Goal: Use online tool/utility: Utilize a website feature to perform a specific function

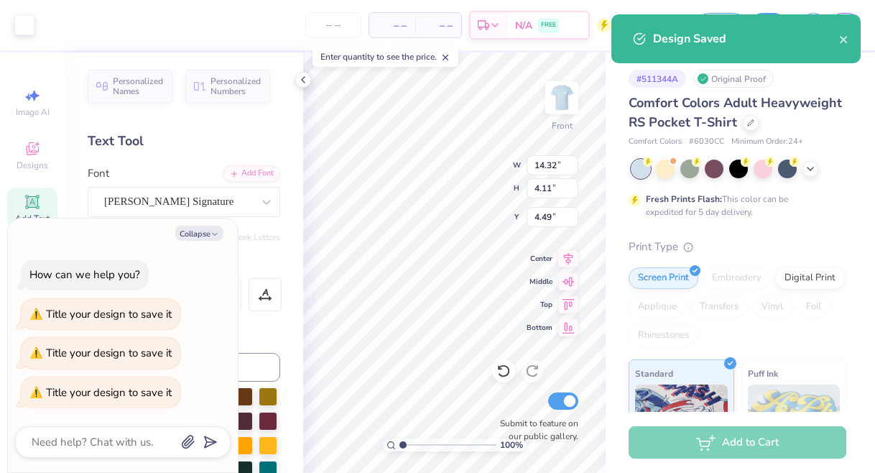
scroll to position [10, 0]
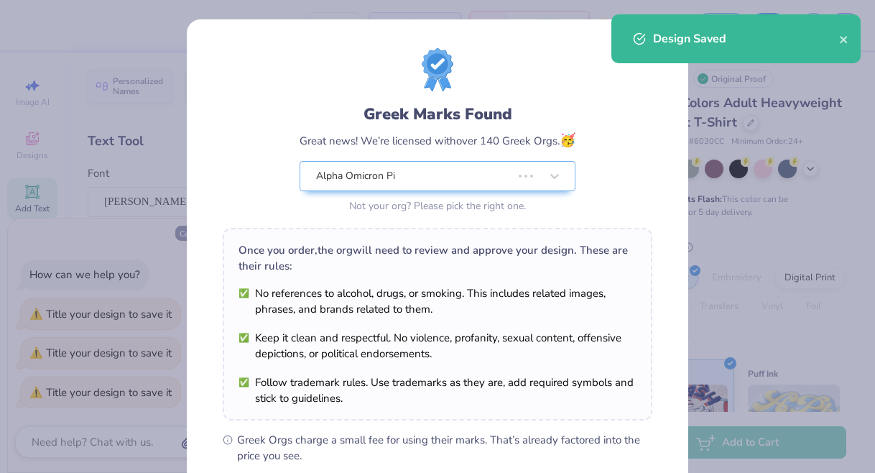
click at [209, 233] on div "Greek Marks Found Great news! We’re licensed with over 140 Greek Orgs. 🥳 Alpha …" at bounding box center [437, 328] width 501 height 618
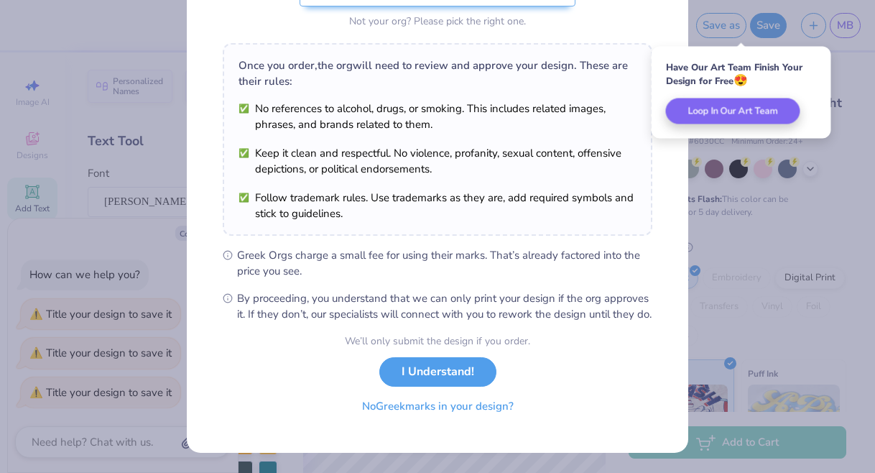
scroll to position [200, 0]
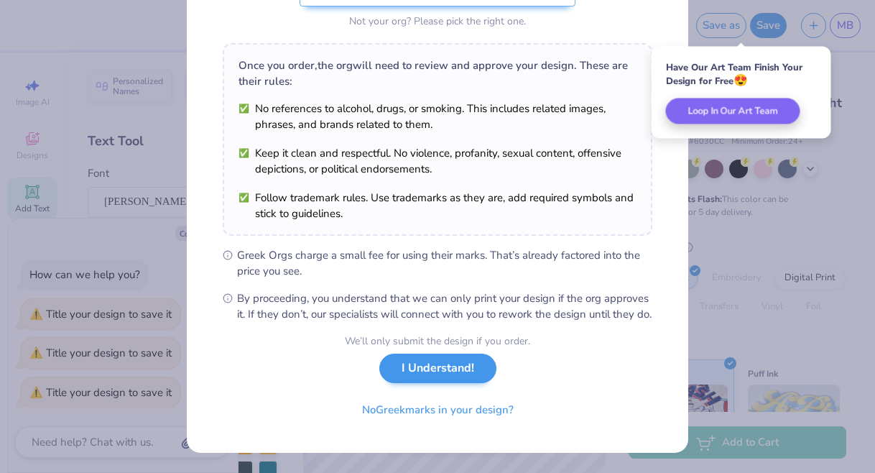
click at [421, 366] on button "I Understand!" at bounding box center [437, 367] width 117 height 29
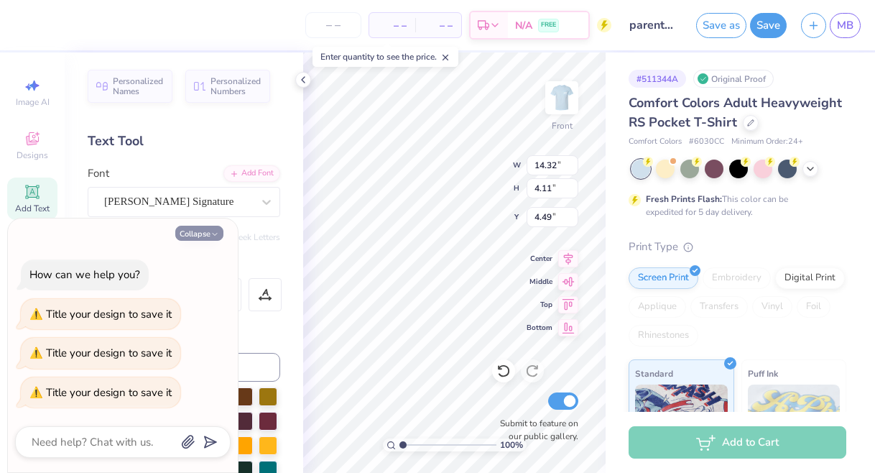
click at [204, 239] on button "Collapse" at bounding box center [199, 232] width 48 height 15
type textarea "x"
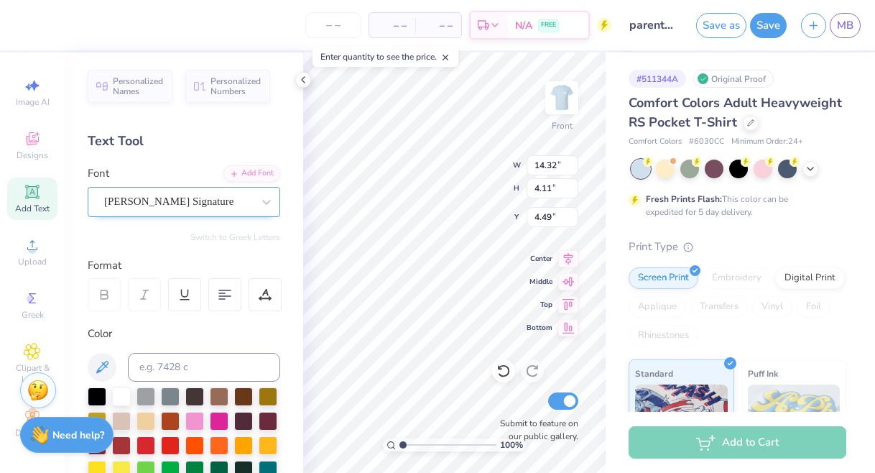
click at [146, 197] on span "[PERSON_NAME] Signature" at bounding box center [168, 201] width 129 height 17
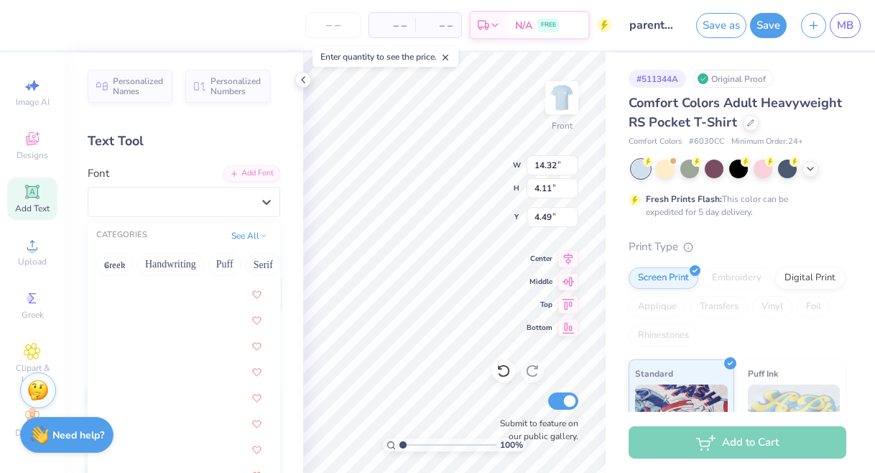
scroll to position [1372, 0]
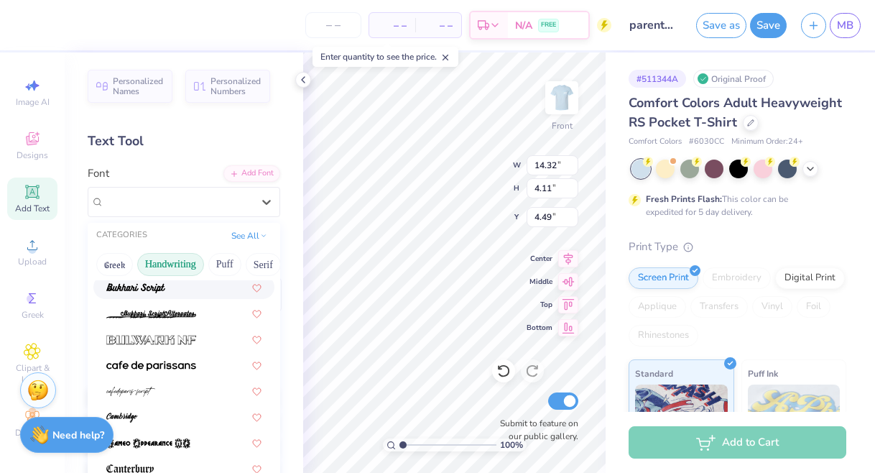
click at [157, 259] on button "Handwriting" at bounding box center [170, 264] width 67 height 23
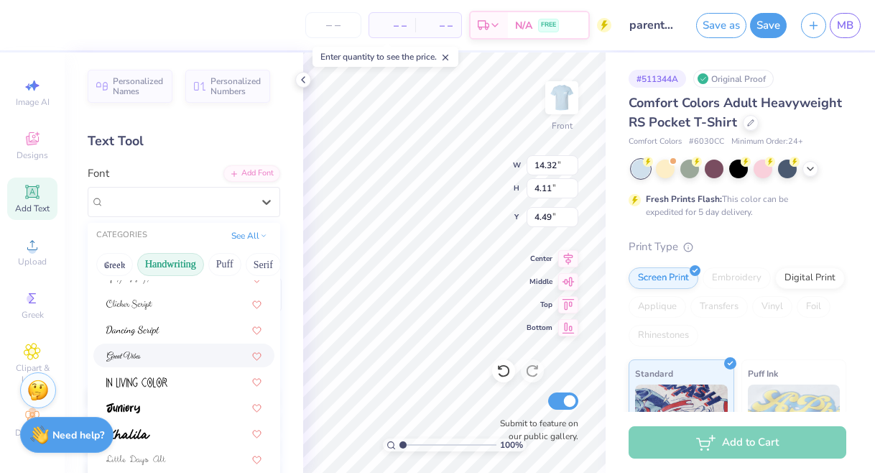
scroll to position [263, 0]
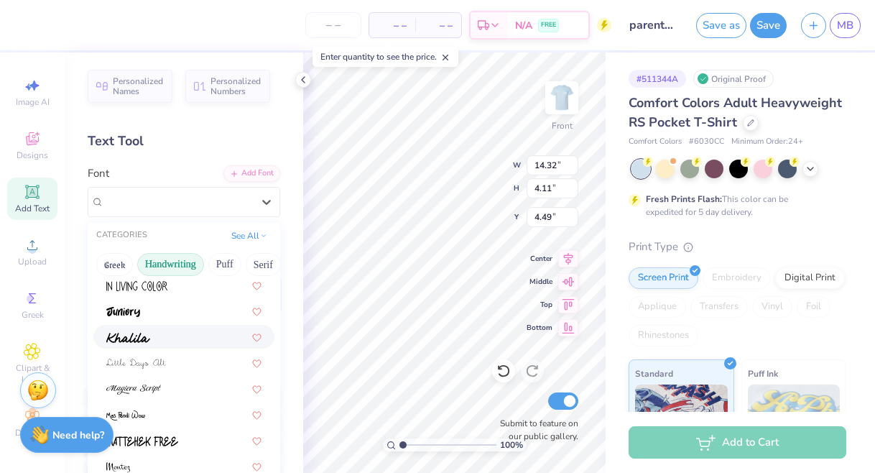
click at [131, 335] on img at bounding box center [128, 337] width 44 height 10
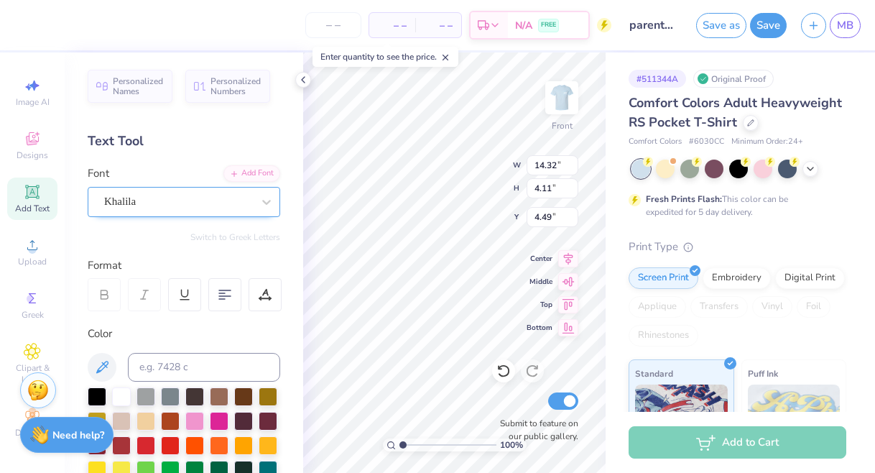
type input "9.07"
type input "1.91"
type input "5.59"
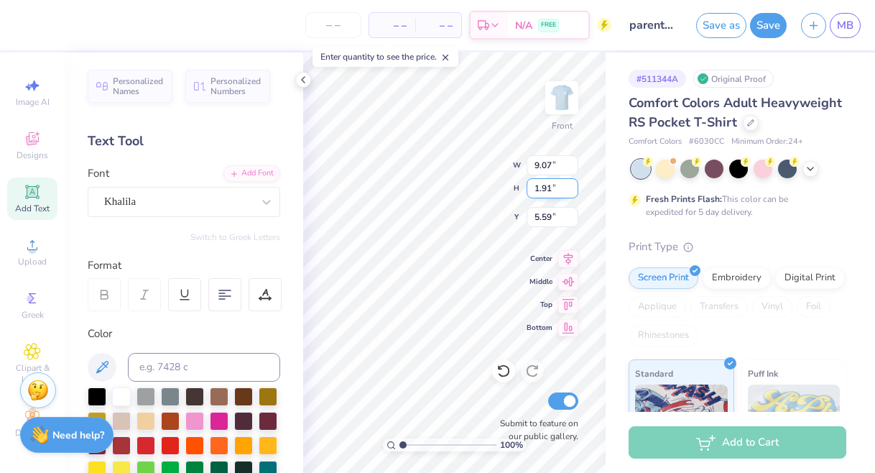
type input "11.03"
type input "2.33"
type input "5.39"
type input "10.87"
type input "1.11"
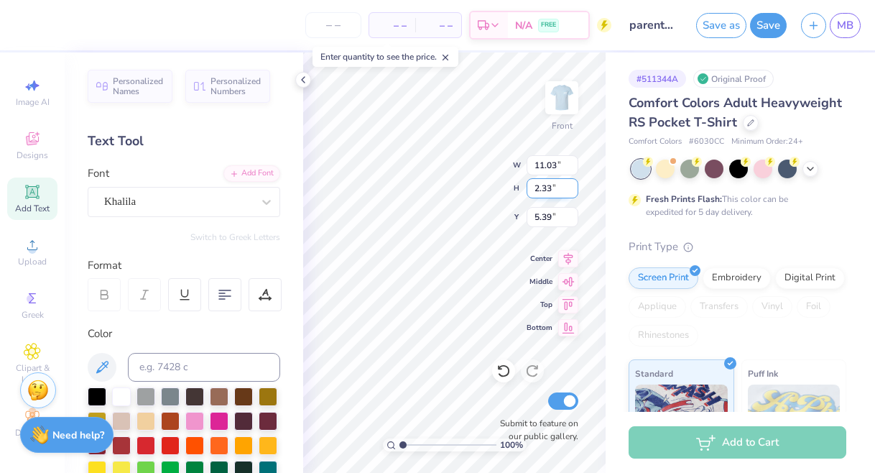
type input "14.26"
type input "11.03"
type input "2.33"
type input "5.39"
type input "12.61"
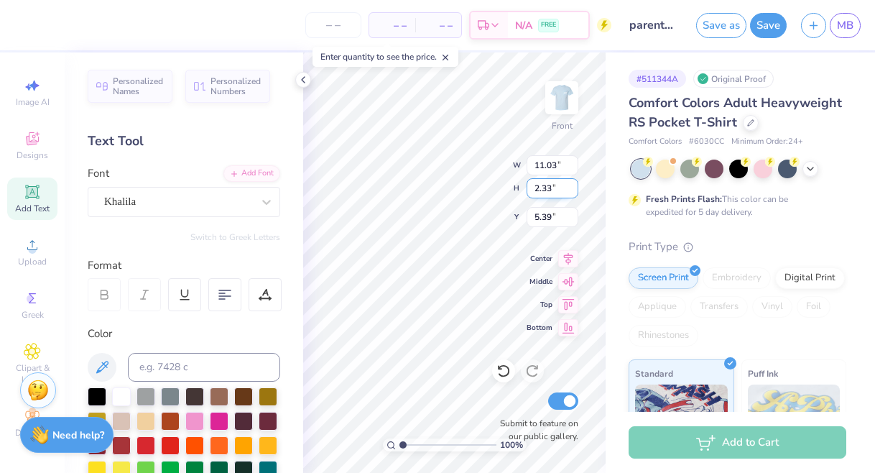
type input "2.66"
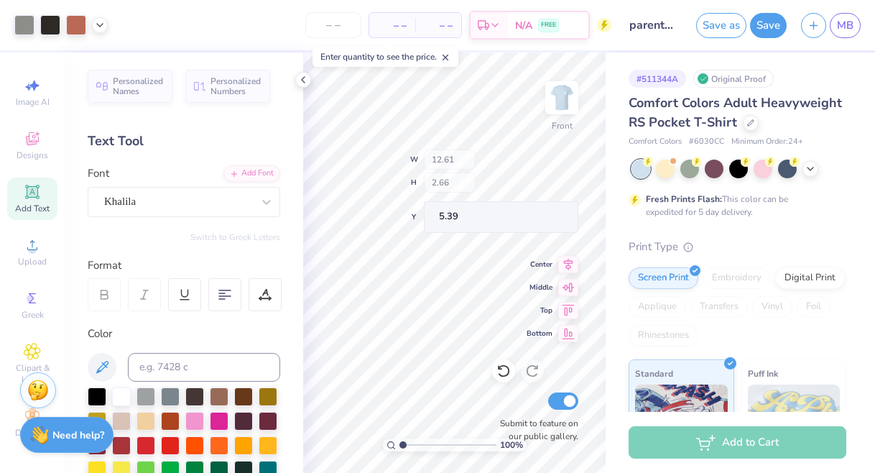
type input "5.77"
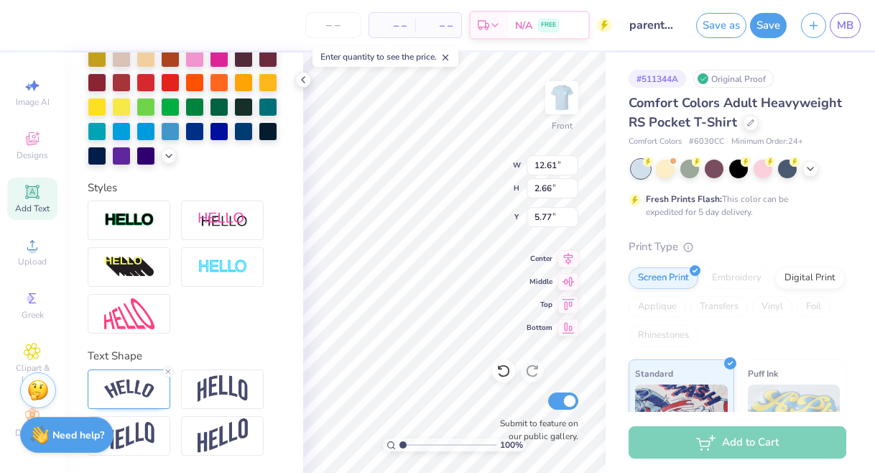
scroll to position [363, 0]
click at [157, 372] on div at bounding box center [129, 388] width 83 height 39
click at [168, 372] on icon at bounding box center [168, 371] width 9 height 9
type input "11.04"
type input "1.35"
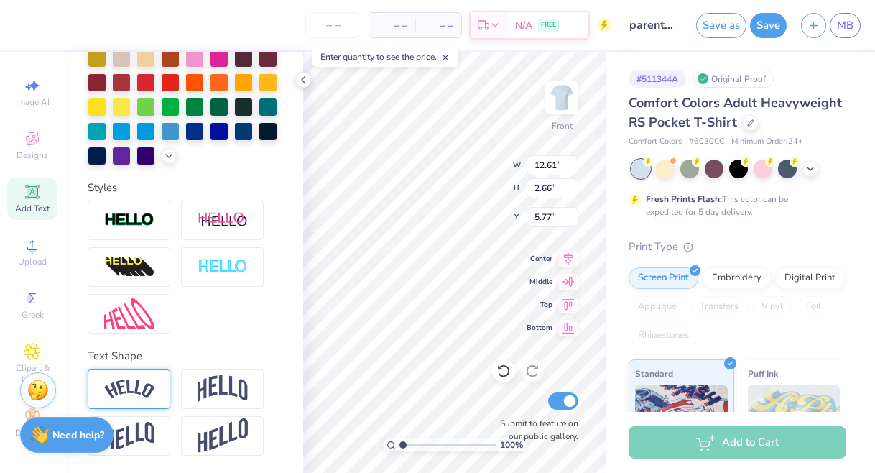
type input "6.43"
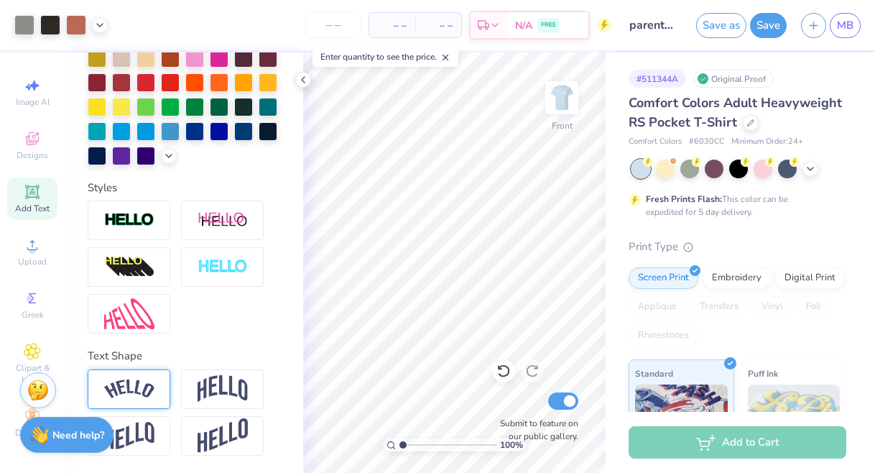
click at [39, 203] on span "Add Text" at bounding box center [32, 208] width 34 height 11
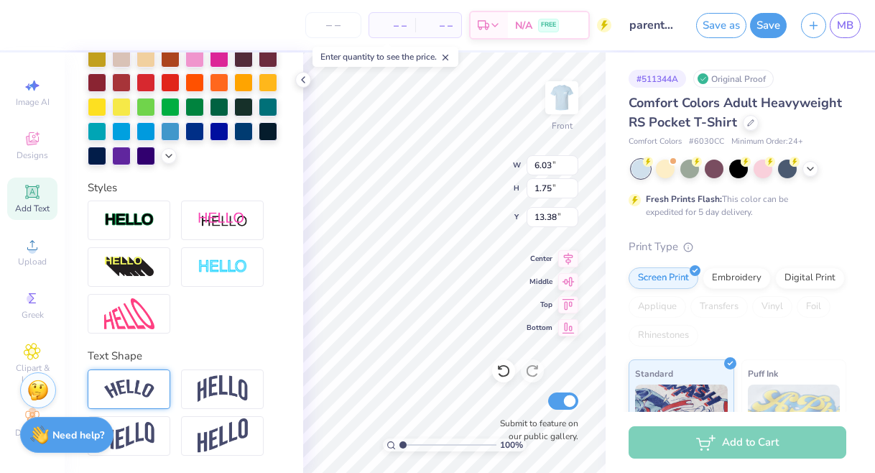
scroll to position [0, 4]
type textarea "Alpha Omicron Pi"
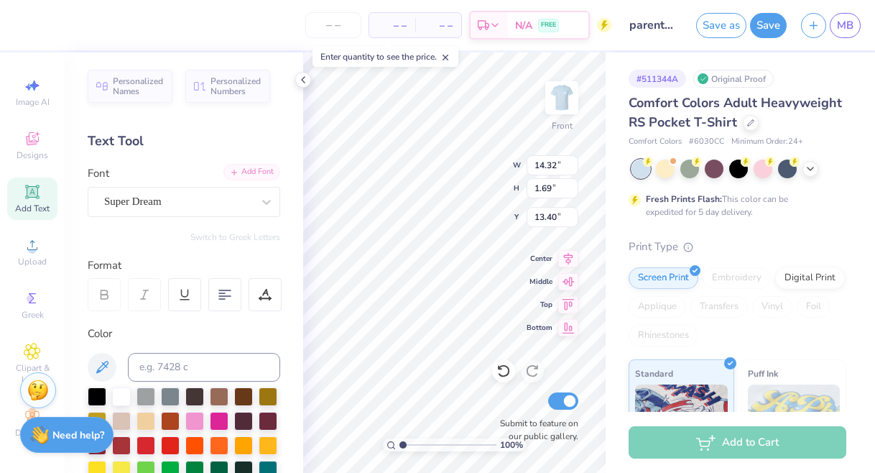
scroll to position [-1, 0]
click at [155, 192] on div at bounding box center [178, 201] width 148 height 19
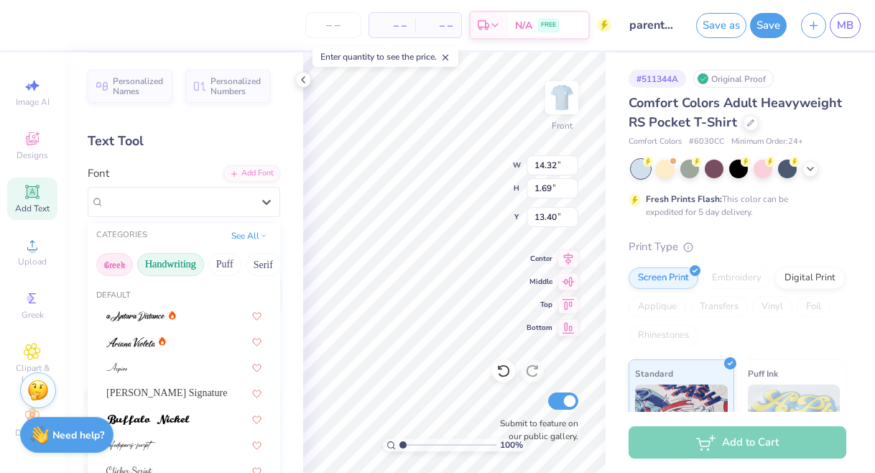
scroll to position [0, 0]
click at [114, 265] on button "Greek" at bounding box center [114, 264] width 37 height 23
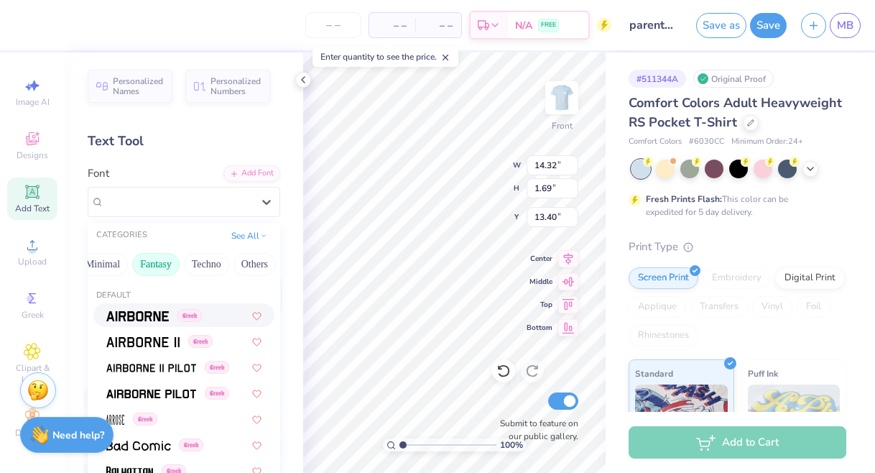
scroll to position [0, 423]
click at [157, 267] on button "Fantasy" at bounding box center [156, 264] width 47 height 23
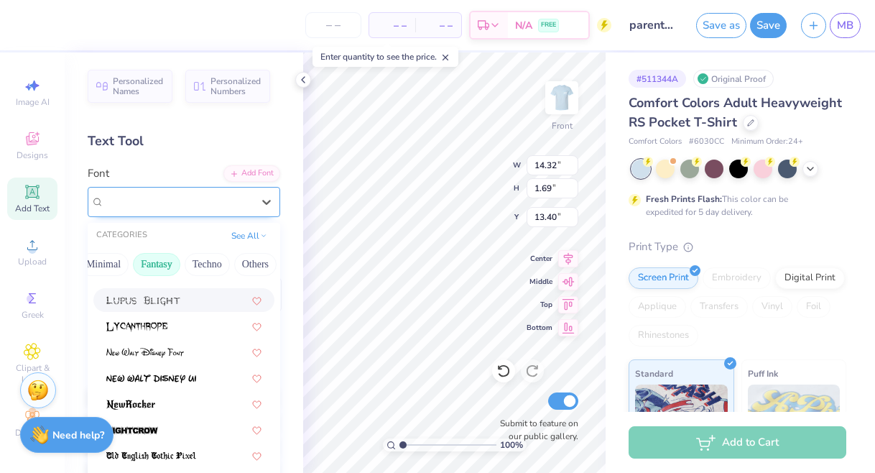
scroll to position [0, 0]
click at [248, 241] on button "See All" at bounding box center [249, 234] width 45 height 14
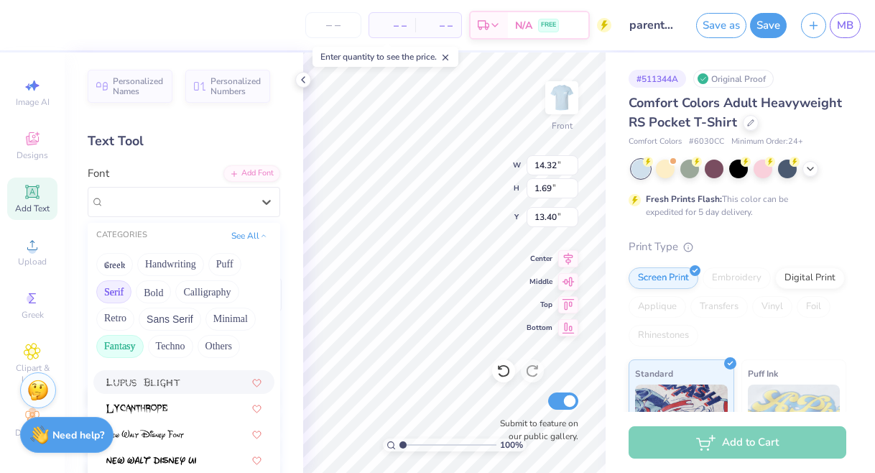
click at [116, 298] on button "Serif" at bounding box center [113, 291] width 35 height 23
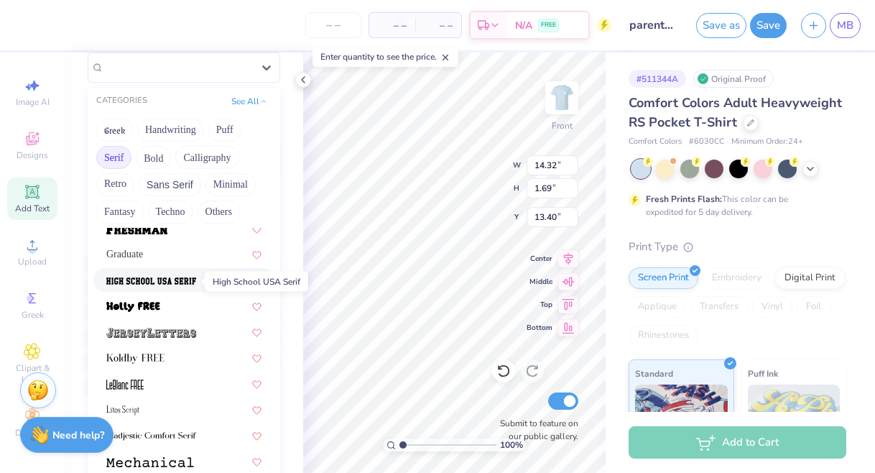
scroll to position [1277, 0]
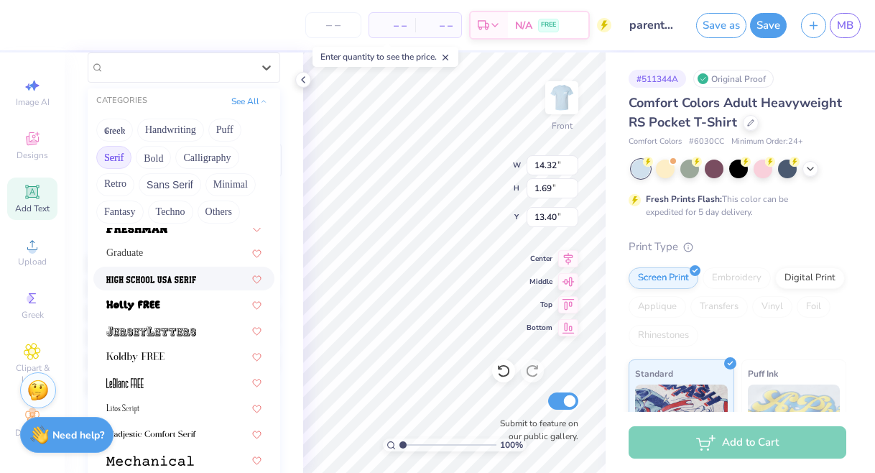
click at [131, 284] on img at bounding box center [151, 279] width 90 height 10
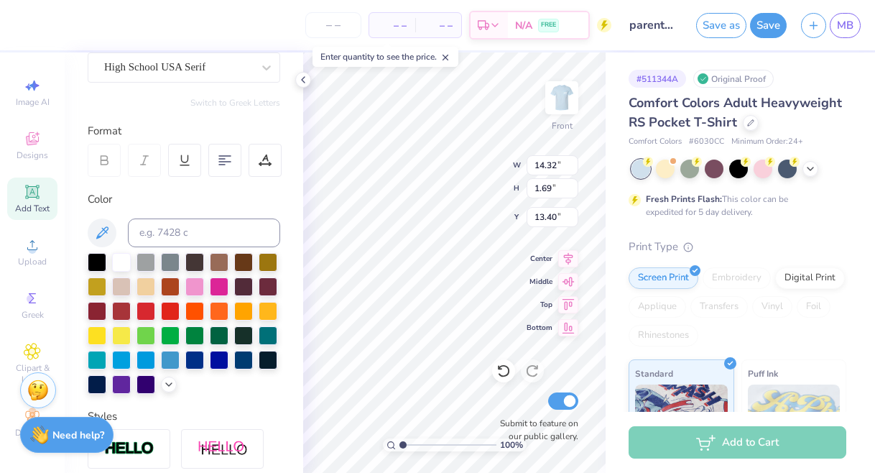
type input "1.38"
type input "13.56"
type input "12.07"
type input "1.16"
type input "5.26"
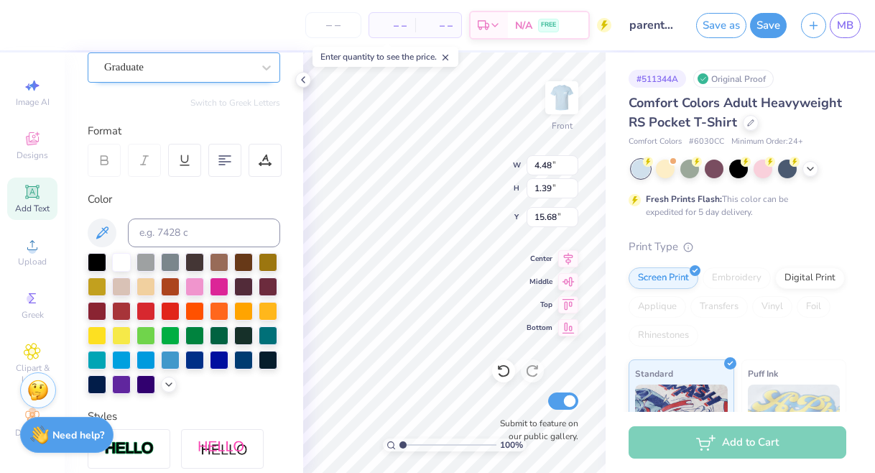
click at [142, 72] on span "Graduate" at bounding box center [123, 67] width 39 height 17
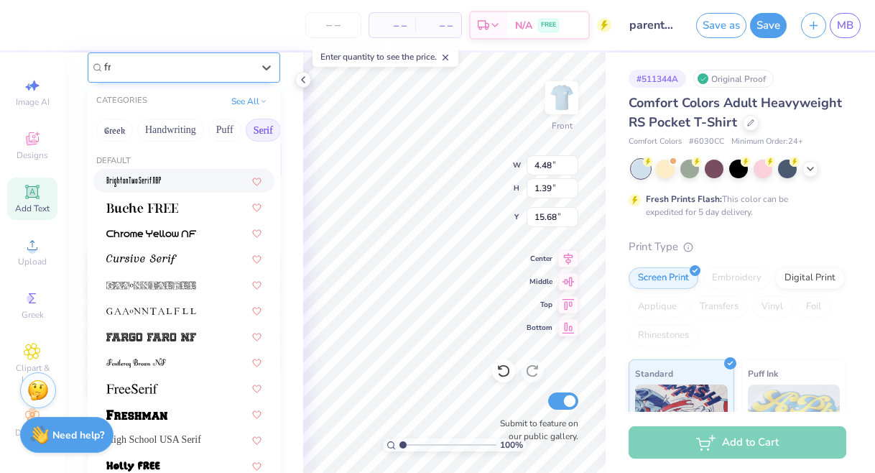
scroll to position [0, 0]
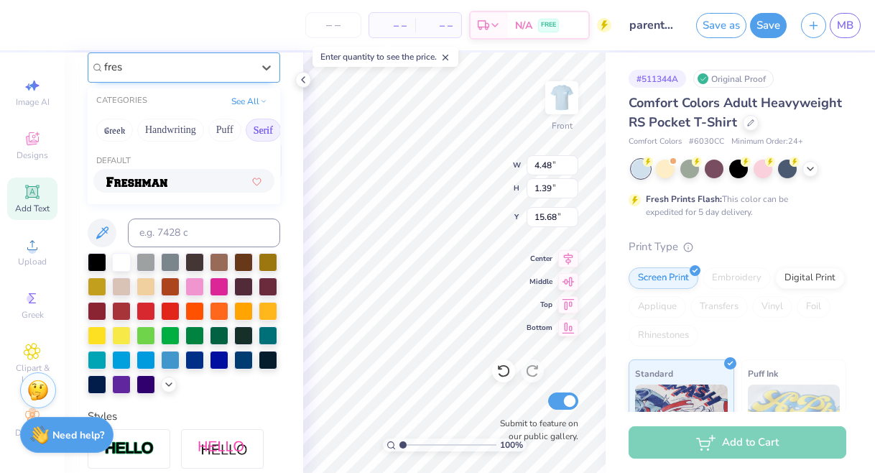
click at [116, 186] on img at bounding box center [136, 182] width 61 height 10
type input "fres"
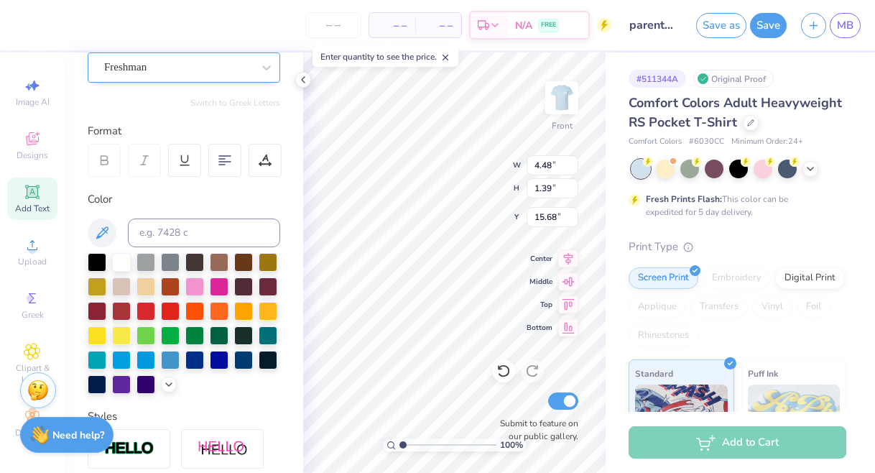
type input "4.88"
type input "1.54"
type input "15.60"
type input "15.37"
type input "3.25"
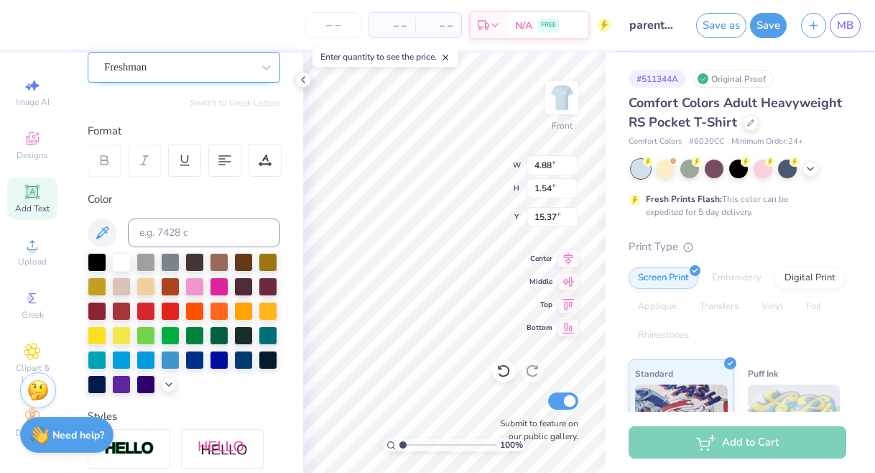
type input "1.03"
type input "15.82"
type input "10.63"
type input "4.36"
type input "11.27"
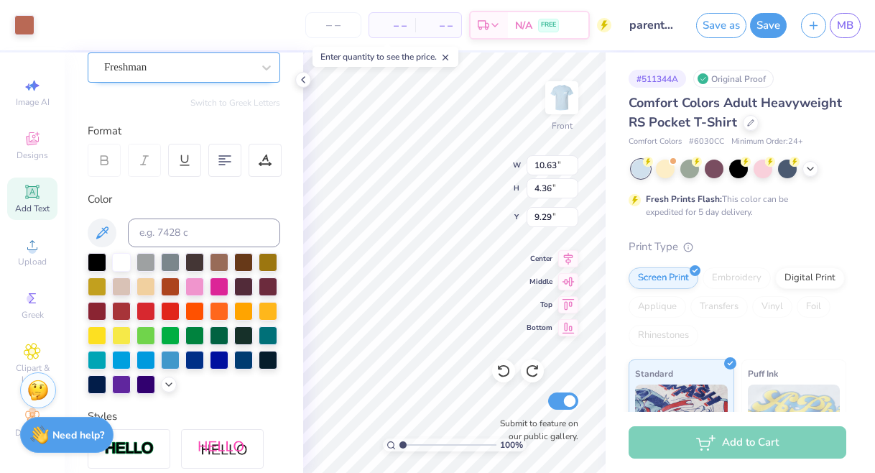
type input "4.62"
type input "12.07"
type input "1.16"
type input "5.26"
type input "11.50"
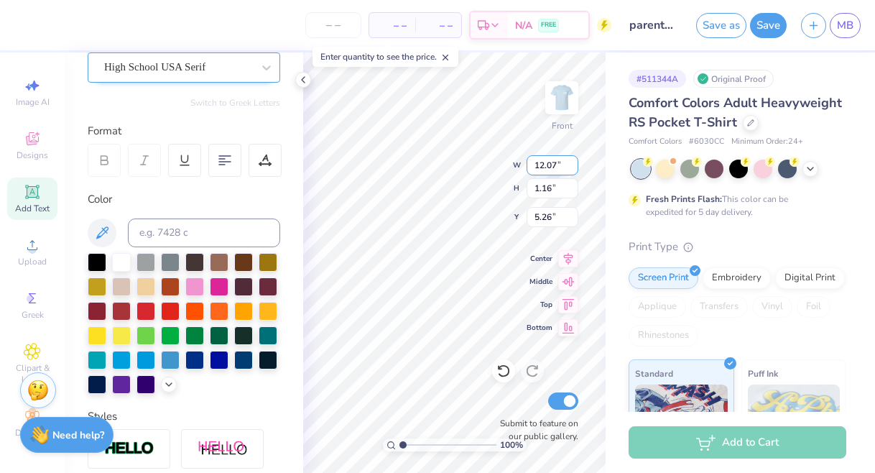
type input "1.11"
type input "5.32"
type input "11.04"
type input "1.35"
type input "6.43"
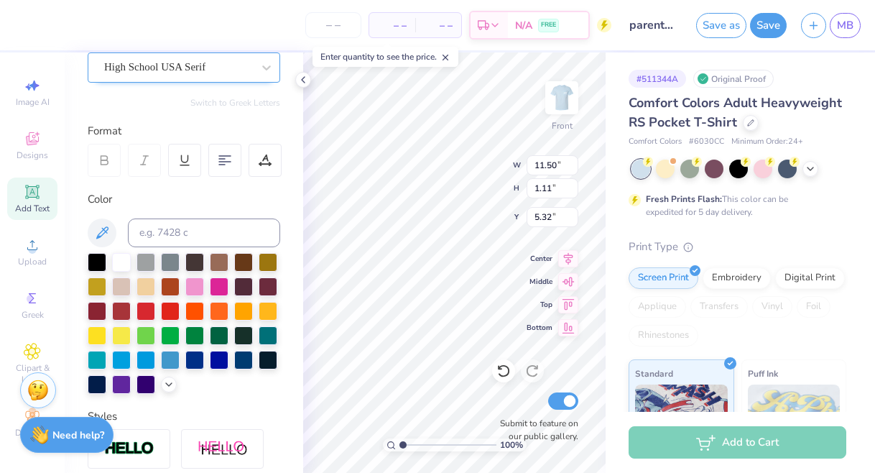
type input "4.98"
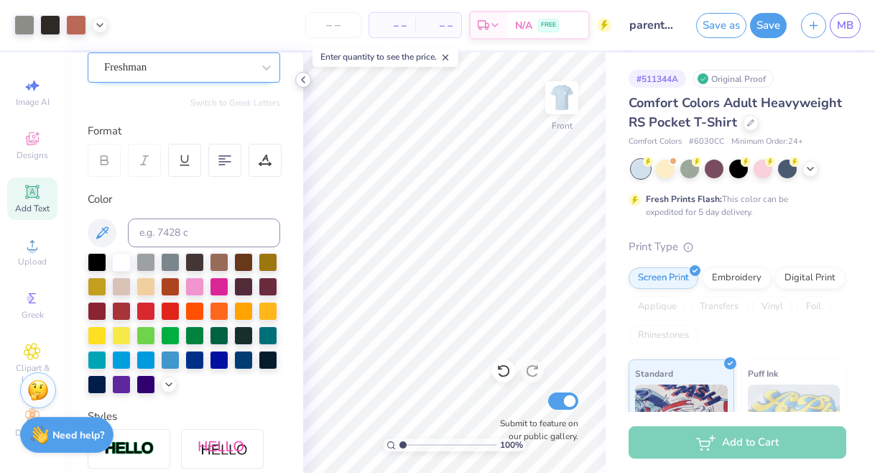
click at [301, 79] on icon at bounding box center [302, 79] width 11 height 11
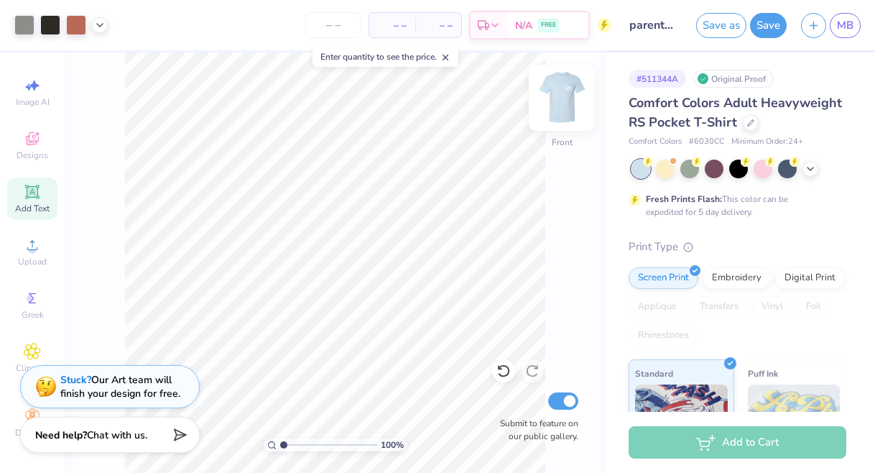
click at [547, 90] on img at bounding box center [561, 97] width 57 height 57
click at [547, 90] on img at bounding box center [561, 97] width 29 height 29
click at [567, 97] on img at bounding box center [561, 97] width 57 height 57
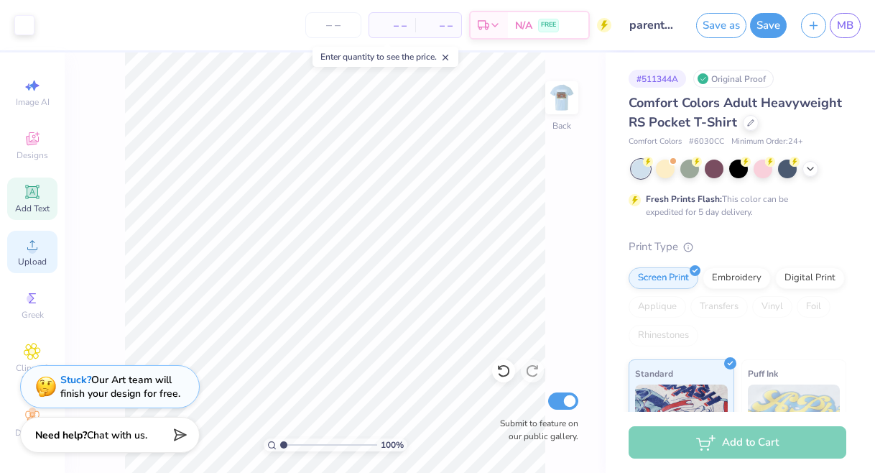
click at [34, 251] on circle at bounding box center [32, 250] width 8 height 8
click at [450, 59] on icon at bounding box center [445, 57] width 10 height 10
click at [45, 212] on span "Add Text" at bounding box center [32, 208] width 34 height 11
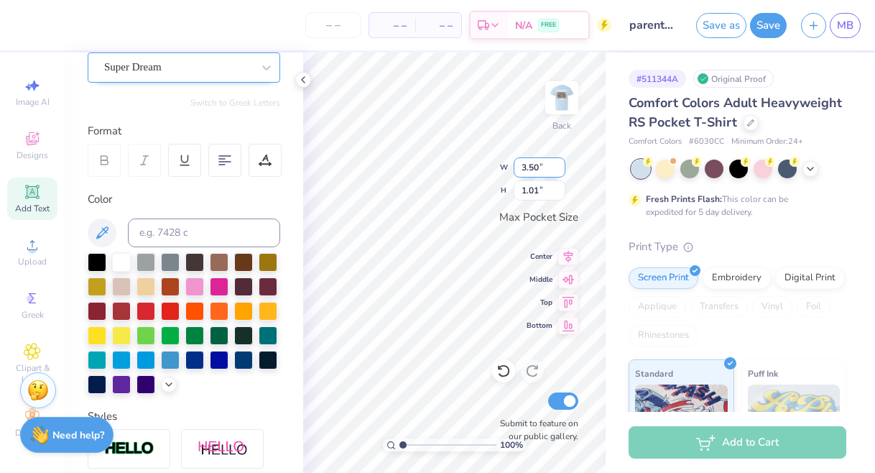
type textarea "TXT"
type input "2.69"
type input "1.01"
click at [42, 194] on div "Add Text" at bounding box center [32, 198] width 50 height 42
click at [450, 185] on div "100 % Back W 3.43 3.43 " H 2.06 2.06 " Max Pocket Size Center Middle Top Bottom…" at bounding box center [454, 262] width 302 height 420
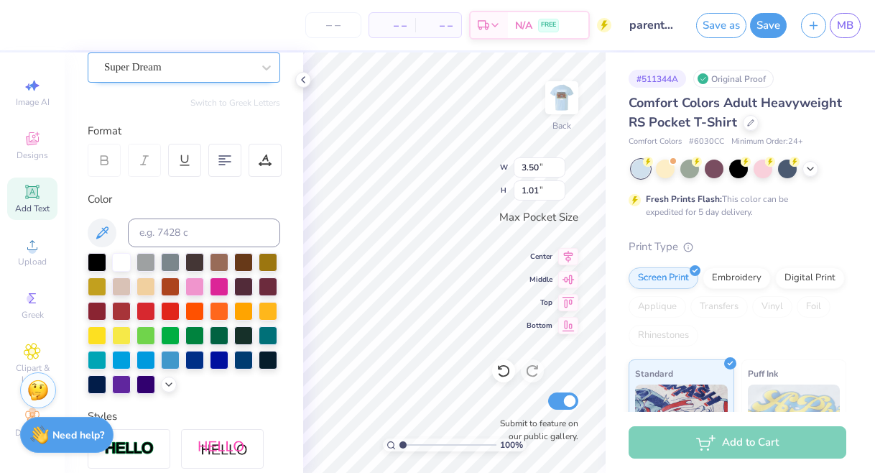
scroll to position [0, 3]
type textarea "Sigma Alpha"
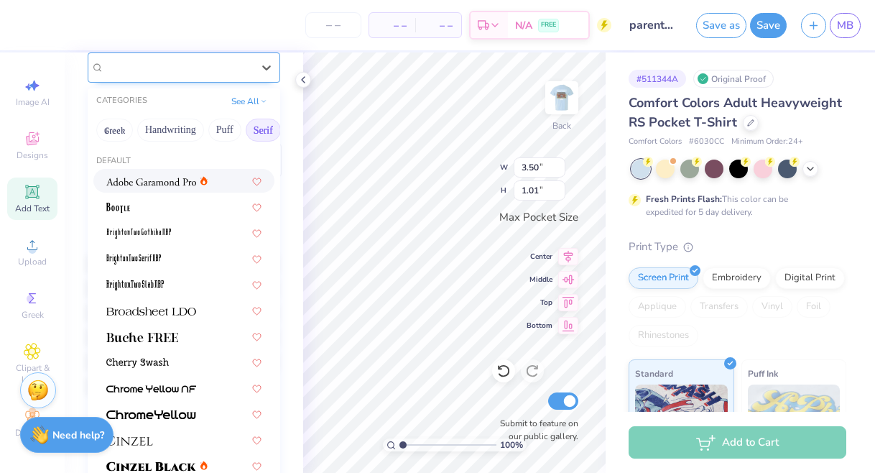
click at [184, 76] on div at bounding box center [178, 66] width 148 height 19
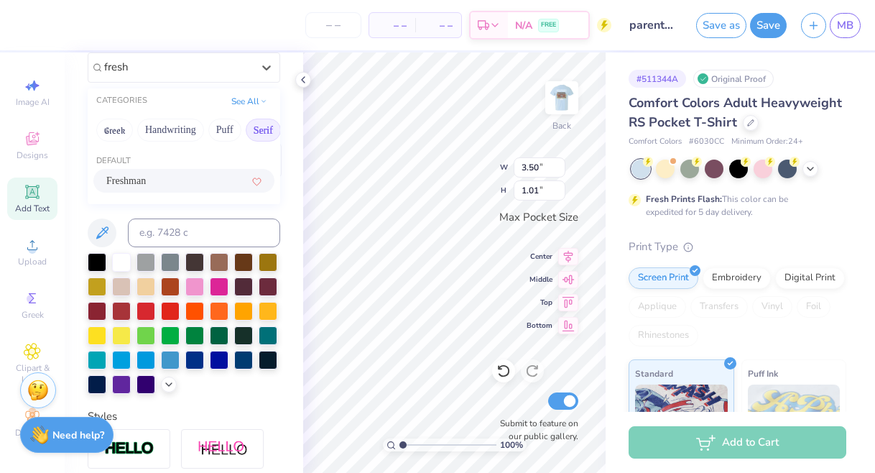
click at [156, 169] on div "Default Freshman" at bounding box center [184, 175] width 192 height 52
click at [146, 176] on span "Freshman" at bounding box center [125, 180] width 39 height 15
type input "fresh"
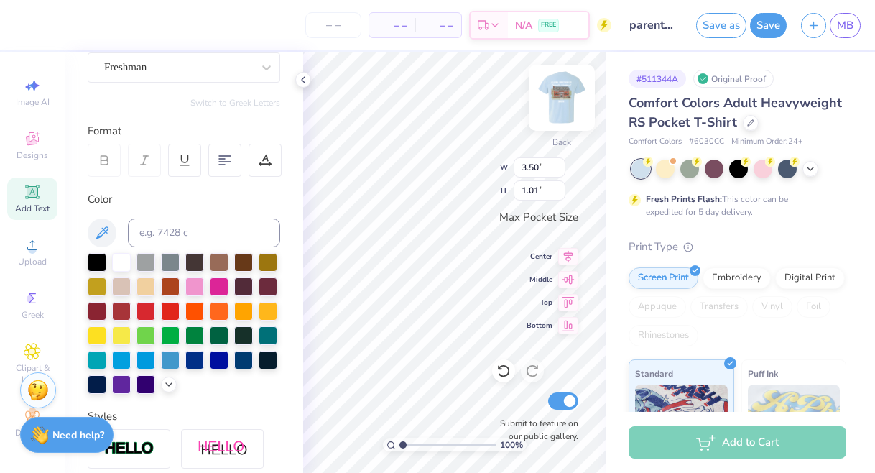
click at [559, 96] on img at bounding box center [561, 97] width 57 height 57
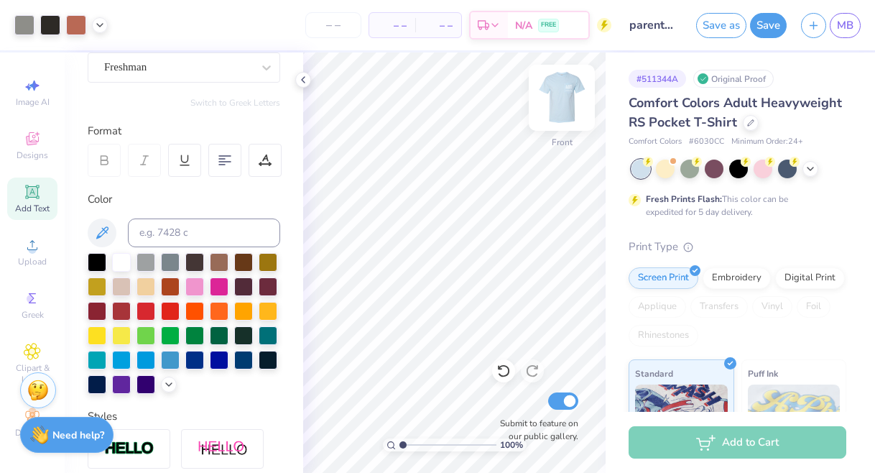
click at [557, 91] on img at bounding box center [561, 97] width 57 height 57
click at [556, 103] on img at bounding box center [561, 97] width 57 height 57
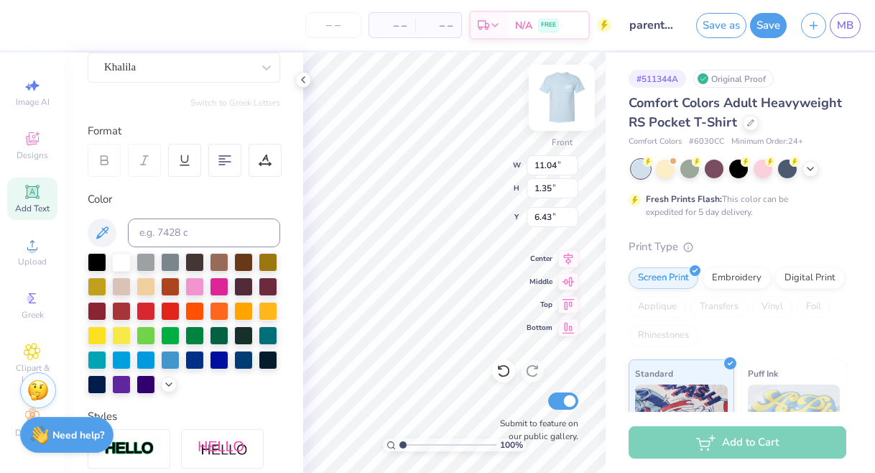
click at [569, 85] on img at bounding box center [561, 97] width 57 height 57
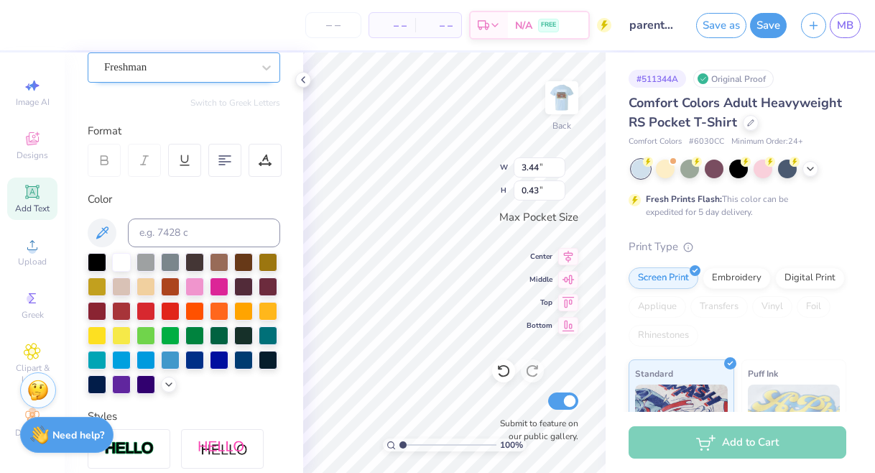
click at [144, 65] on span "Freshman" at bounding box center [125, 67] width 42 height 17
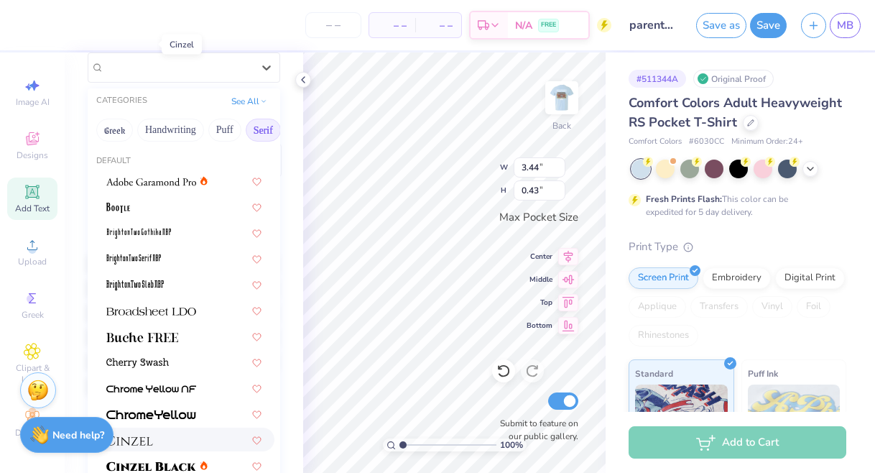
scroll to position [368, 0]
click at [188, 72] on div "College" at bounding box center [178, 67] width 151 height 22
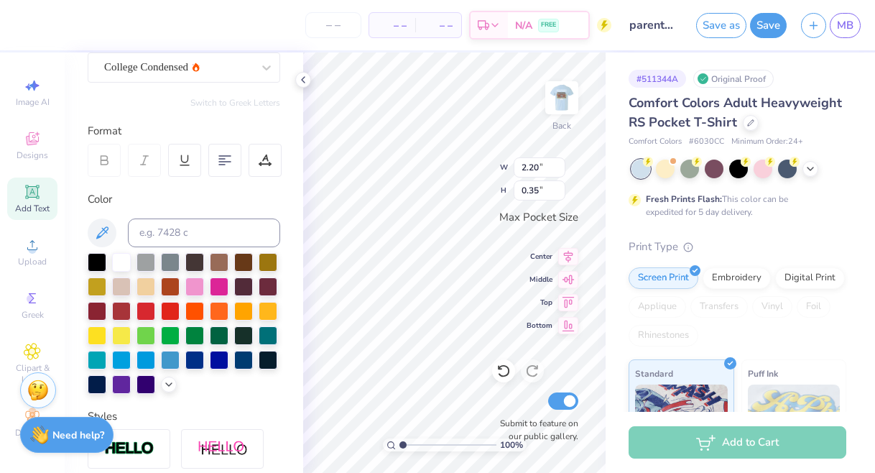
type input "2.83"
type input "0.46"
type input "3.46"
type input "0.56"
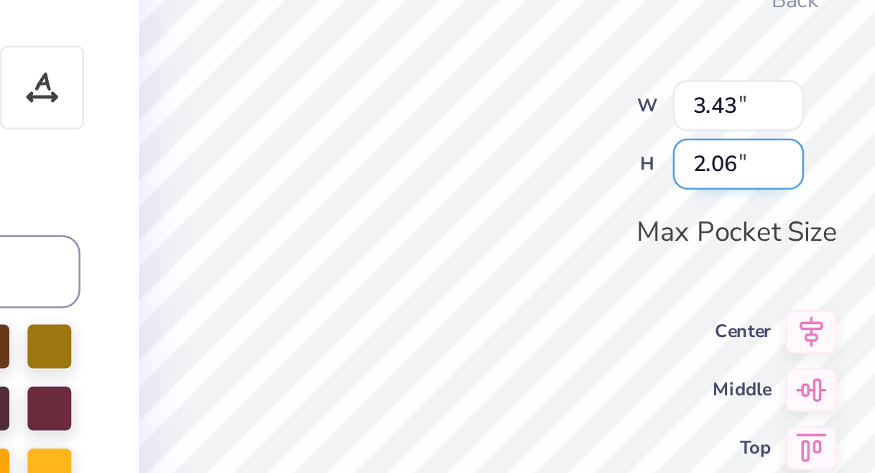
click at [303, 62] on div "100 % Back W 3.43 3.43 " H 2.06 2.06 " Max Pocket Size Center Middle Top Bottom…" at bounding box center [454, 262] width 302 height 420
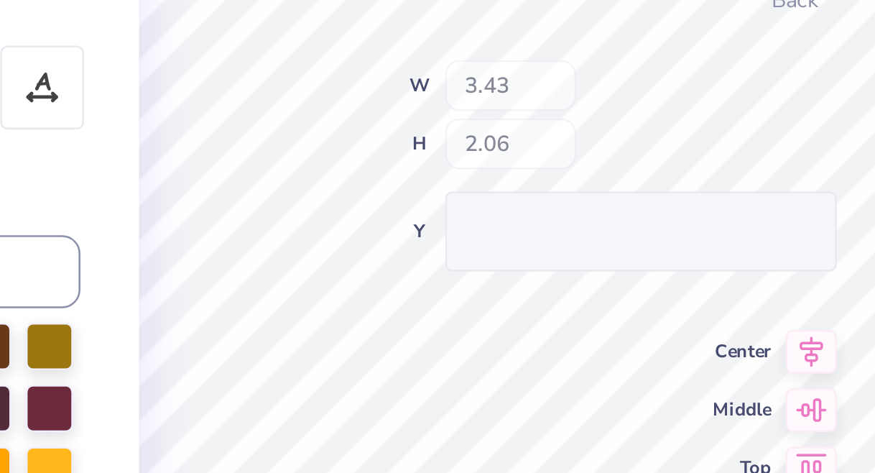
click at [303, 62] on div "100 % Back W 3.43 H 2.06 Y Center Middle Top Bottom Submit to feature on our pu…" at bounding box center [454, 262] width 302 height 420
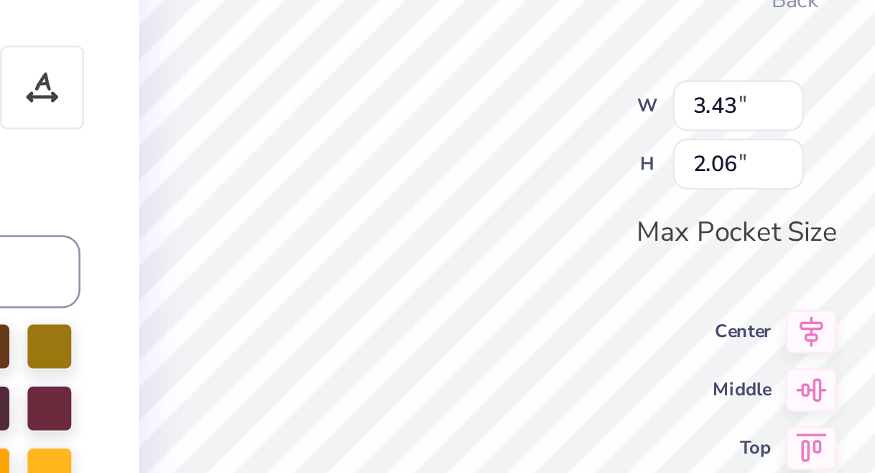
type input "3.45"
type input "2.07"
type input "3.45"
type input "2.07"
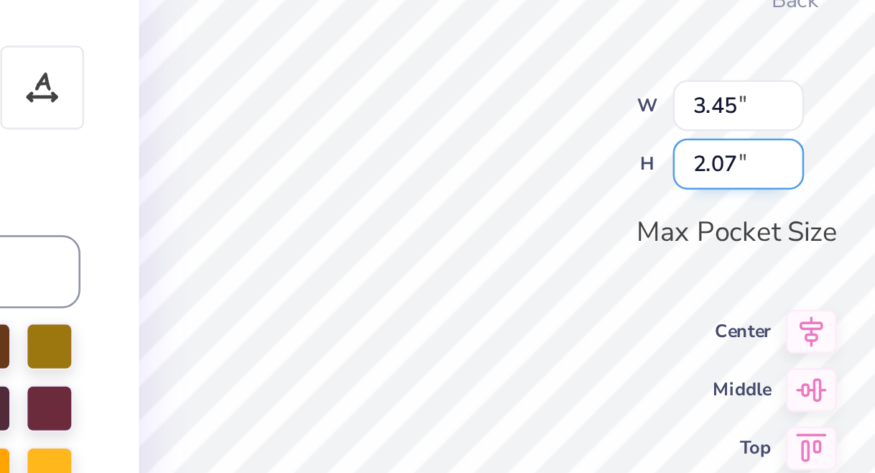
click at [303, 64] on div "100 % Back W 3.45 3.45 " H 2.07 2.07 " Max Pocket Size Center Middle Top Bottom…" at bounding box center [454, 262] width 302 height 420
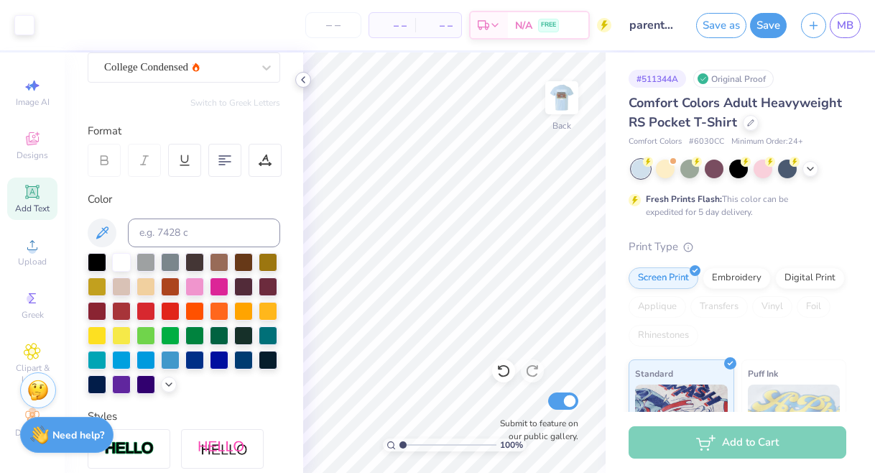
click at [296, 77] on div at bounding box center [303, 80] width 16 height 16
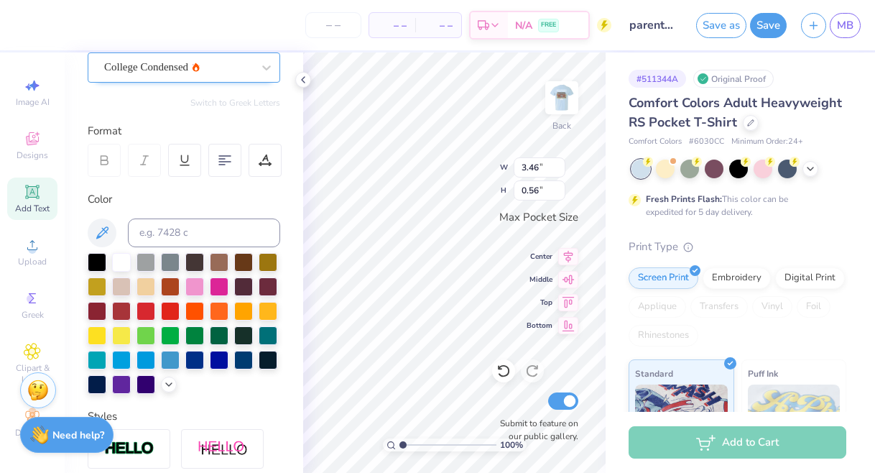
click at [200, 78] on div "College Condensed" at bounding box center [184, 67] width 192 height 30
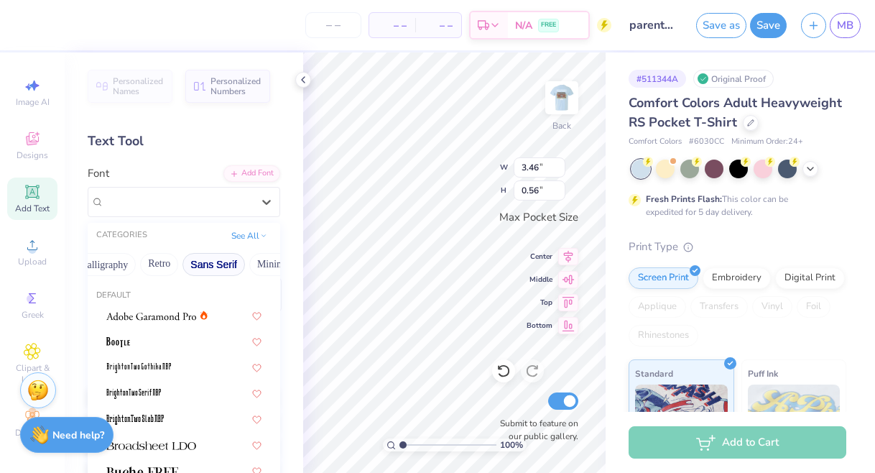
scroll to position [0, 278]
click at [246, 268] on button "Minimal" at bounding box center [248, 264] width 50 height 23
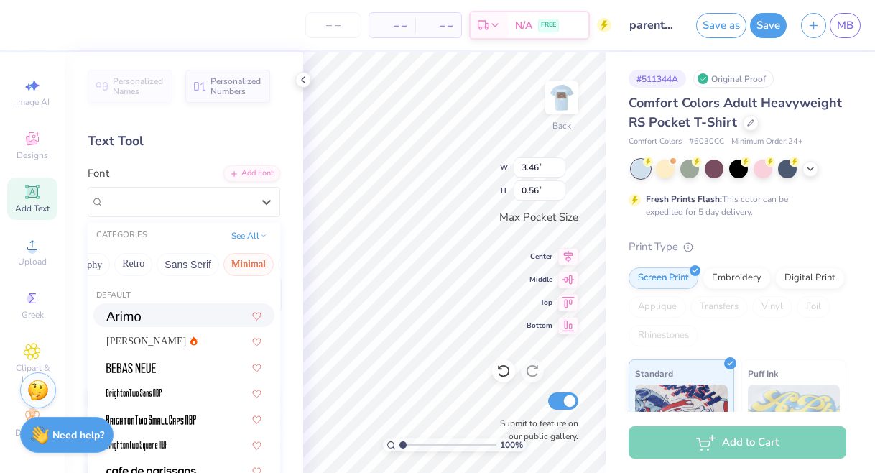
click at [157, 316] on div at bounding box center [183, 314] width 155 height 15
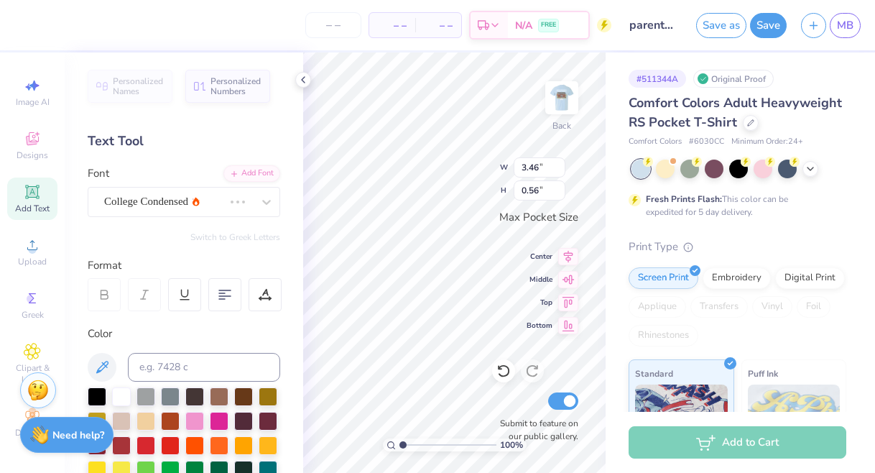
scroll to position [0, 3]
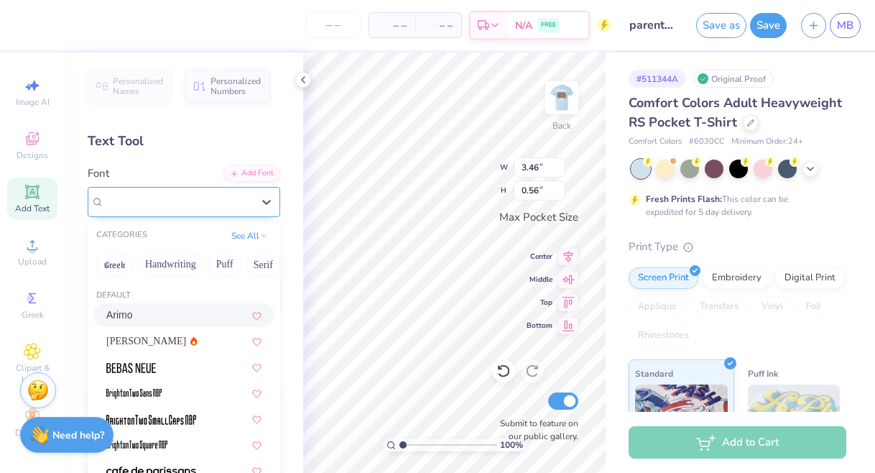
click at [164, 200] on div "Arimo" at bounding box center [178, 201] width 151 height 22
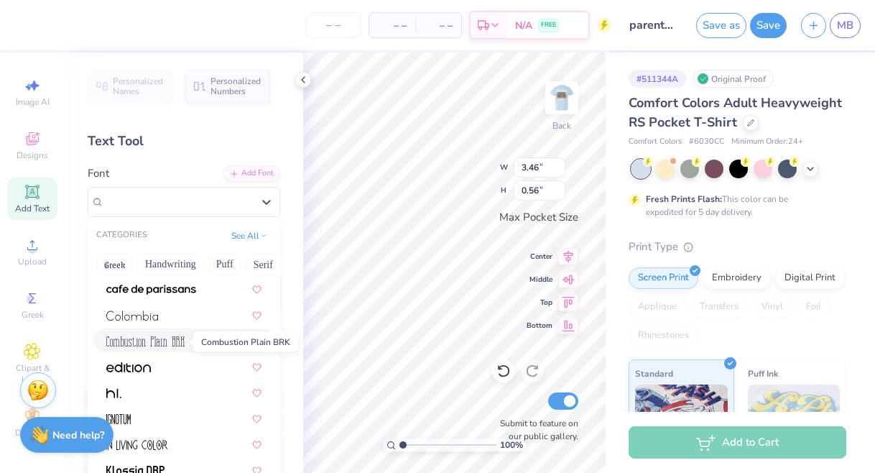
scroll to position [187, 0]
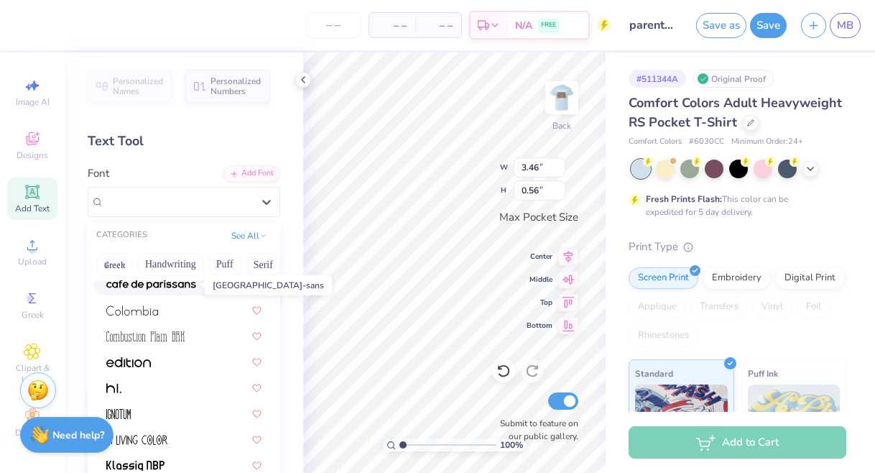
click at [171, 284] on img at bounding box center [151, 284] width 90 height 10
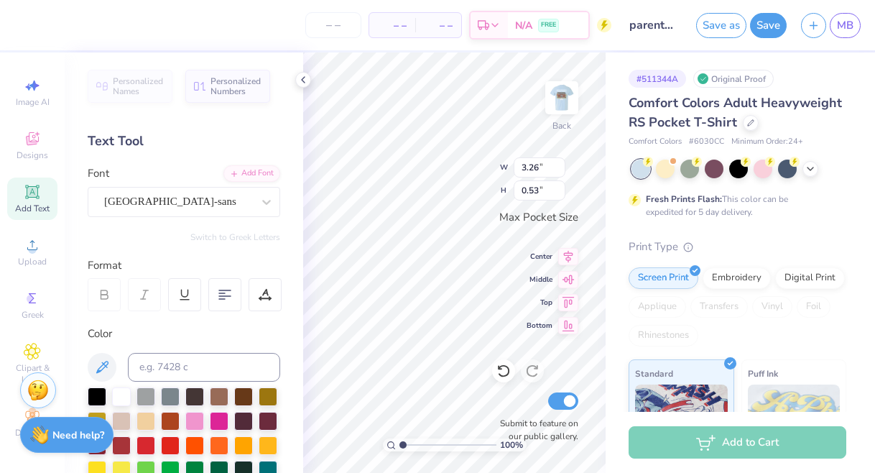
scroll to position [0, 1]
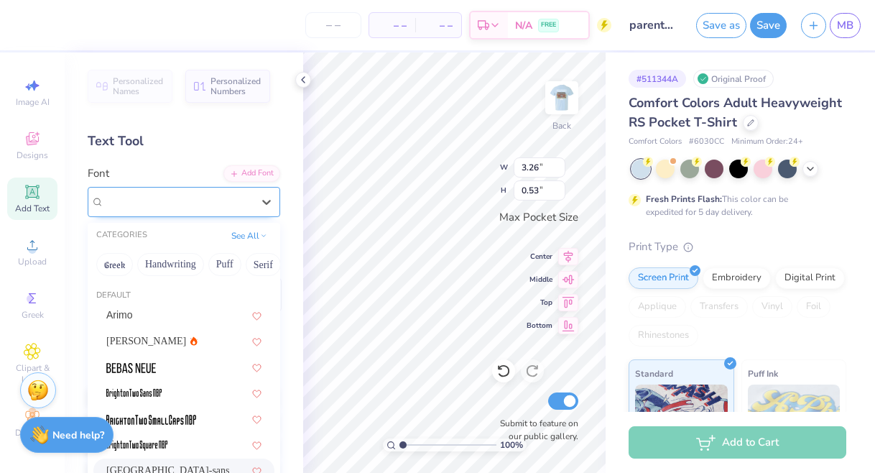
click at [157, 206] on span "[GEOGRAPHIC_DATA]-sans" at bounding box center [170, 201] width 132 height 17
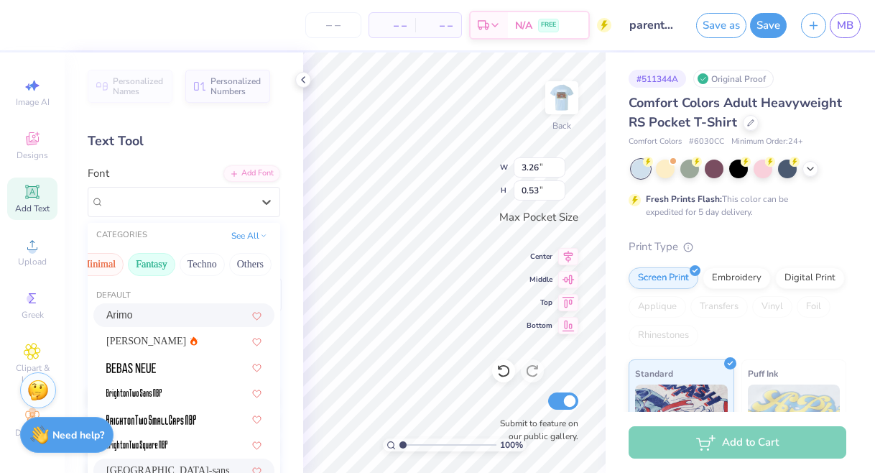
scroll to position [0, 371]
click at [152, 266] on button "Minimal" at bounding box center [155, 264] width 50 height 23
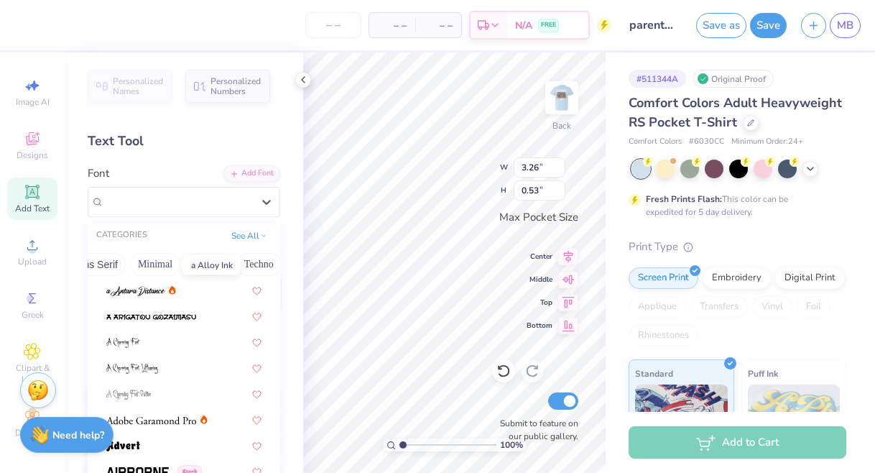
scroll to position [76, 0]
click at [158, 264] on button "Minimal" at bounding box center [155, 264] width 50 height 23
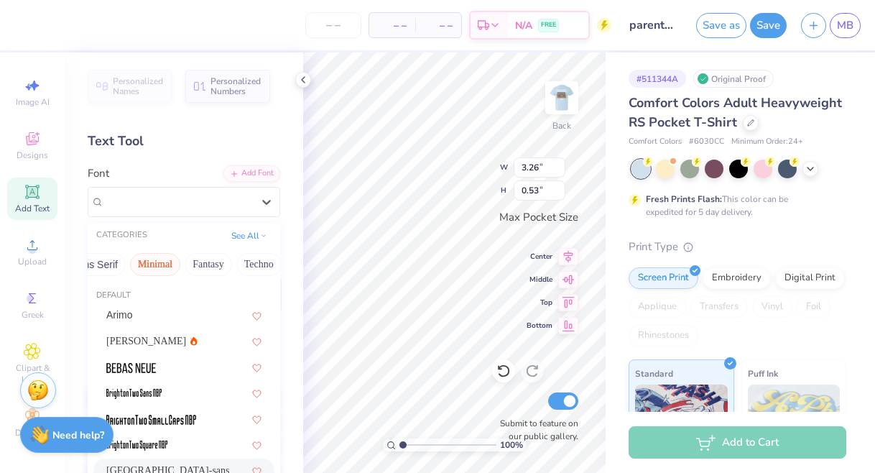
scroll to position [0, 0]
click at [146, 271] on button "Minimal" at bounding box center [155, 264] width 50 height 23
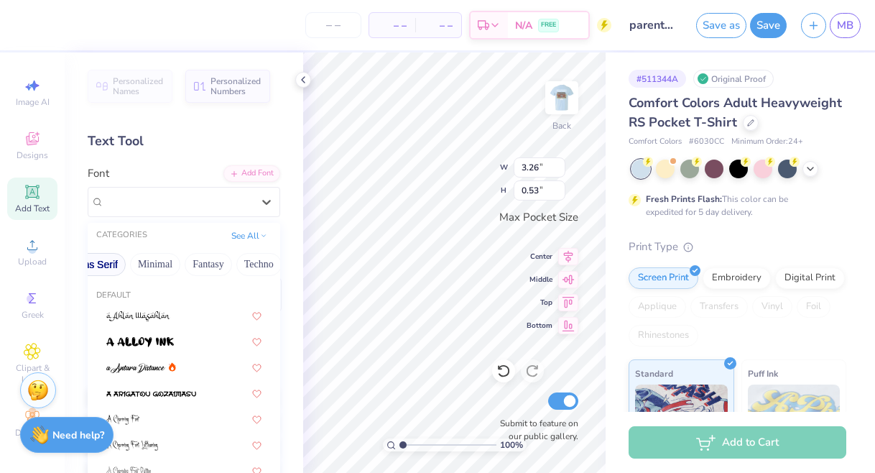
click at [107, 271] on button "Sans Serif" at bounding box center [94, 264] width 62 height 23
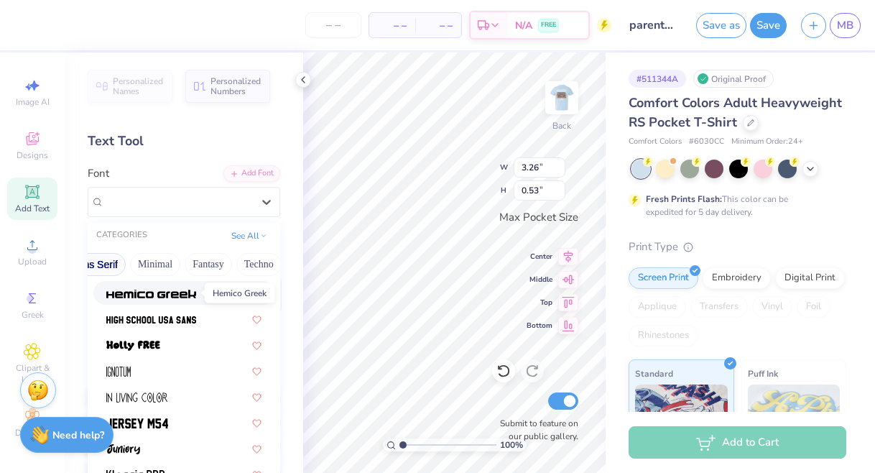
scroll to position [387, 0]
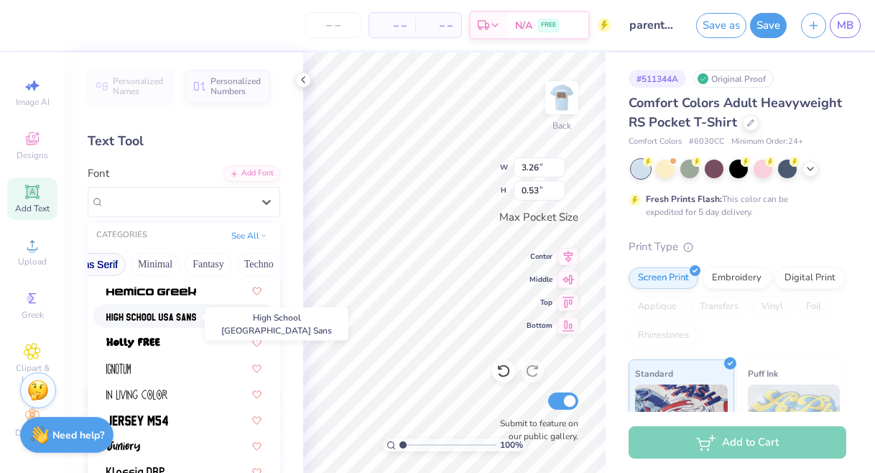
click at [162, 315] on img at bounding box center [151, 317] width 90 height 10
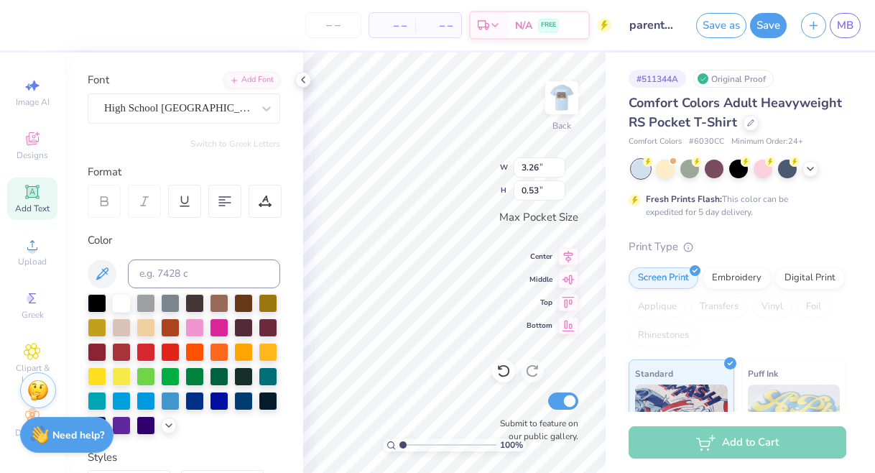
scroll to position [108, 0]
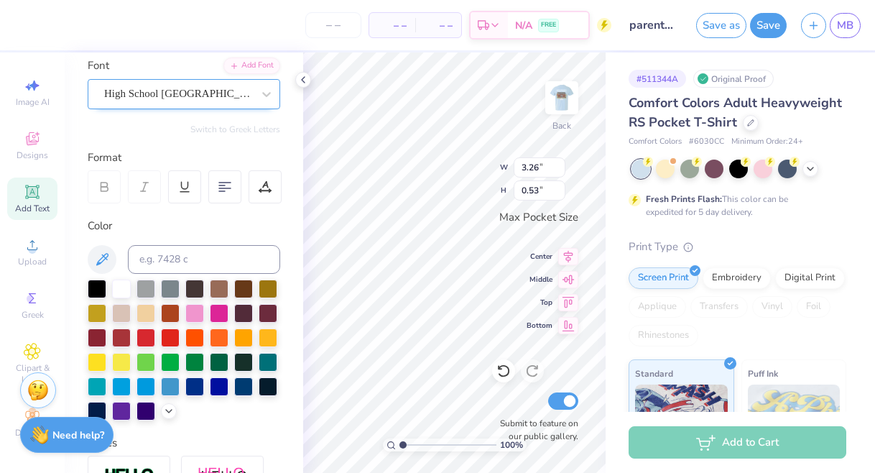
click at [136, 87] on span "High School [GEOGRAPHIC_DATA] Sans" at bounding box center [178, 93] width 148 height 17
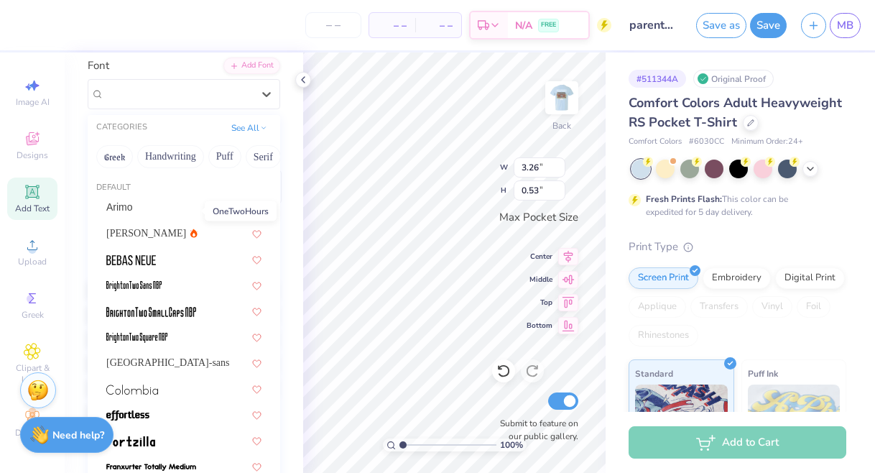
scroll to position [1453, 0]
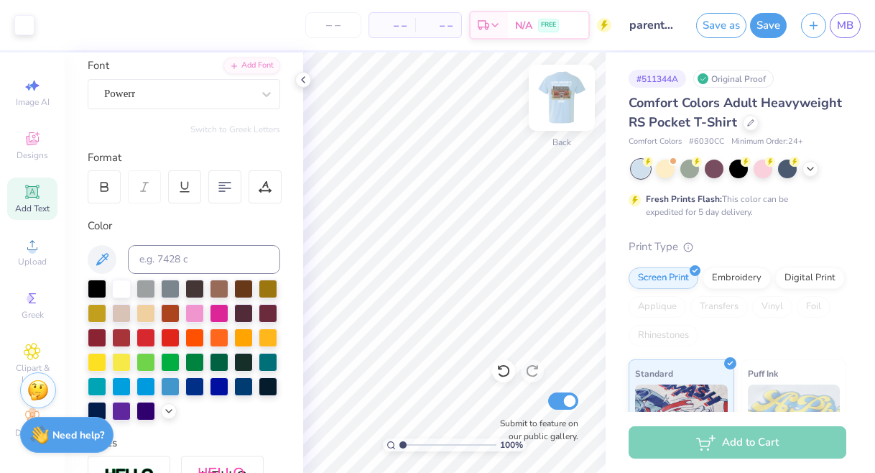
click at [556, 106] on img at bounding box center [561, 97] width 57 height 57
click at [567, 96] on img at bounding box center [561, 97] width 57 height 57
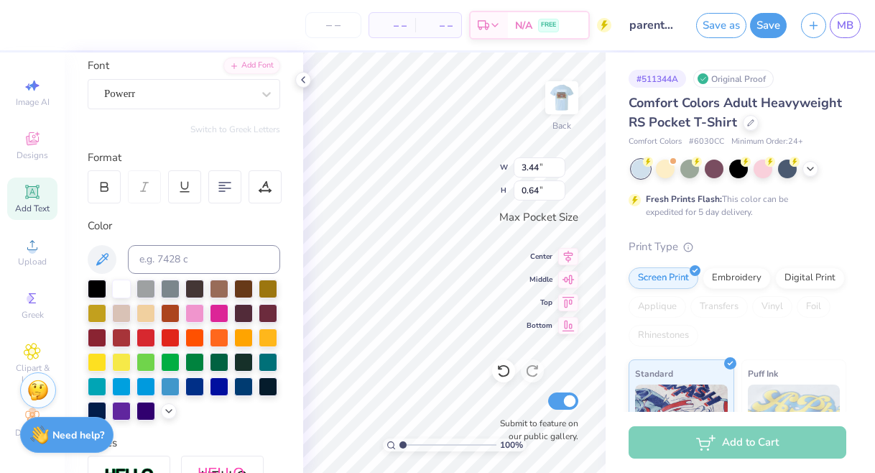
scroll to position [0, 1]
click at [177, 88] on div "Powerr" at bounding box center [178, 94] width 151 height 22
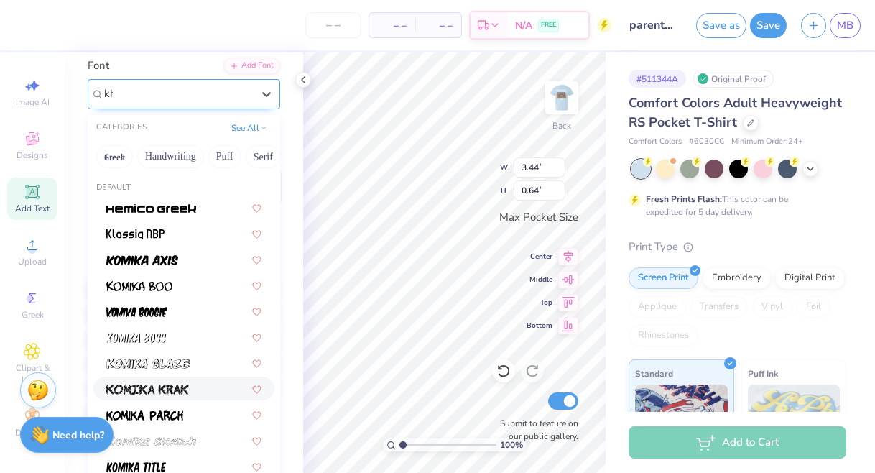
scroll to position [0, 0]
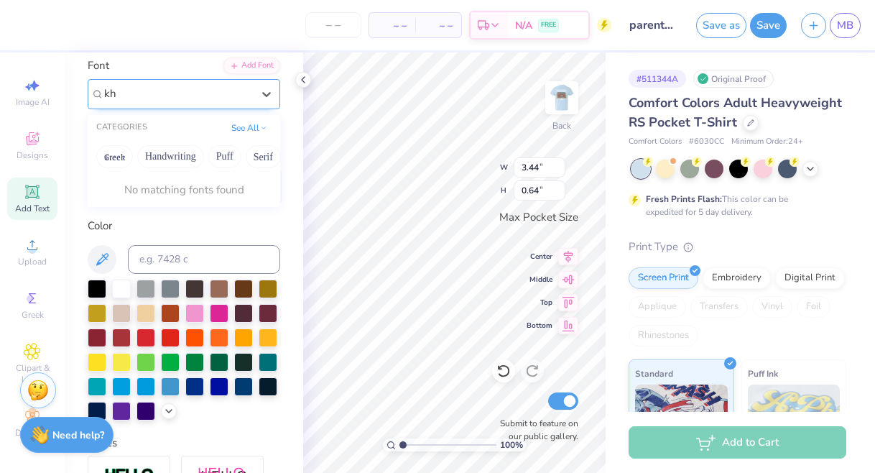
type input "k"
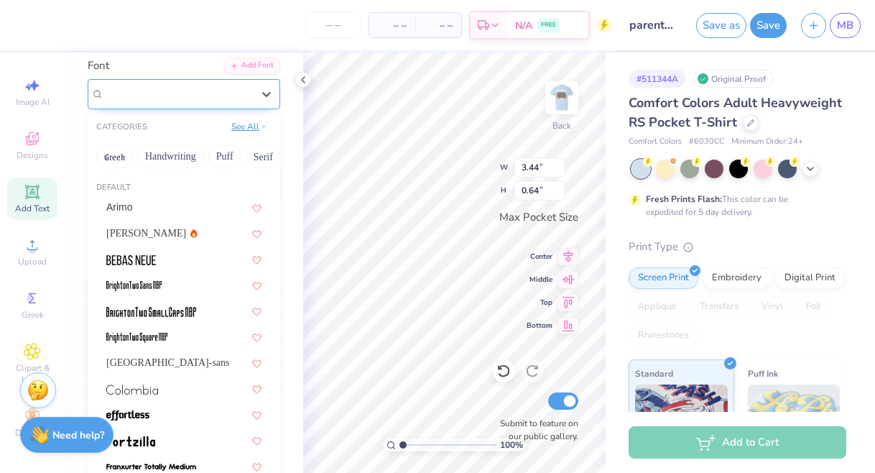
click at [246, 124] on button "See All" at bounding box center [249, 126] width 45 height 14
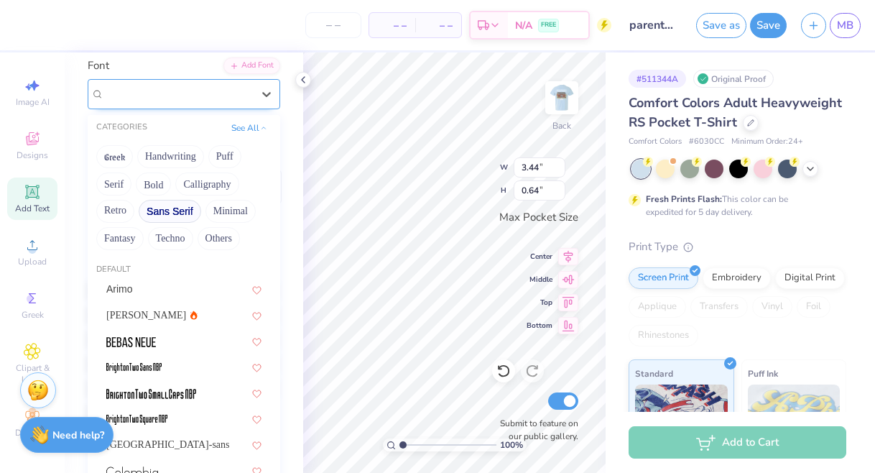
click at [168, 211] on button "Sans Serif" at bounding box center [170, 211] width 62 height 23
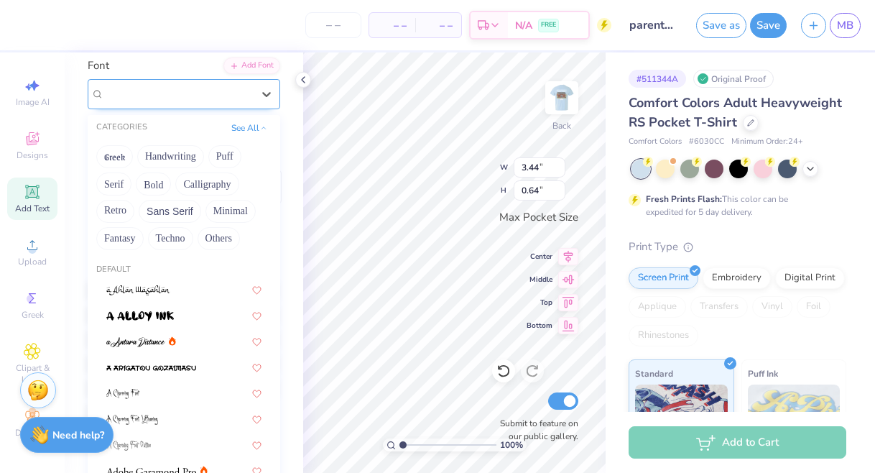
click at [254, 117] on div "CATEGORIES See All" at bounding box center [184, 128] width 192 height 26
click at [251, 124] on button "See All" at bounding box center [249, 126] width 45 height 14
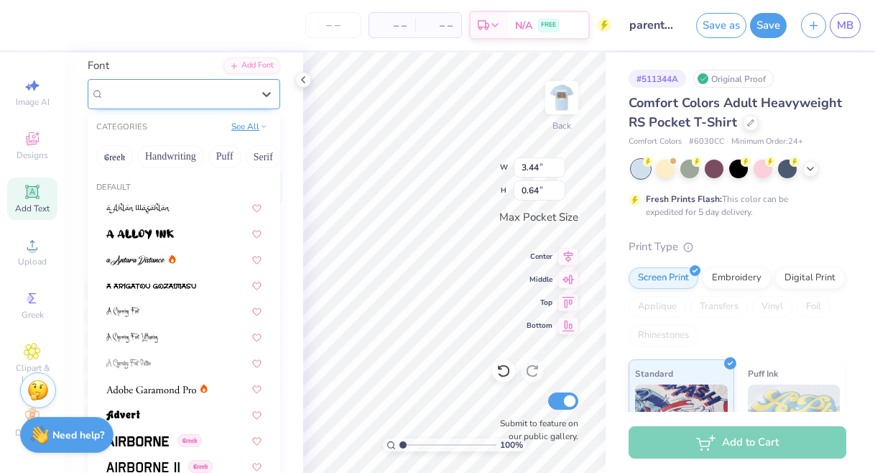
click at [251, 124] on button "See All" at bounding box center [249, 126] width 45 height 14
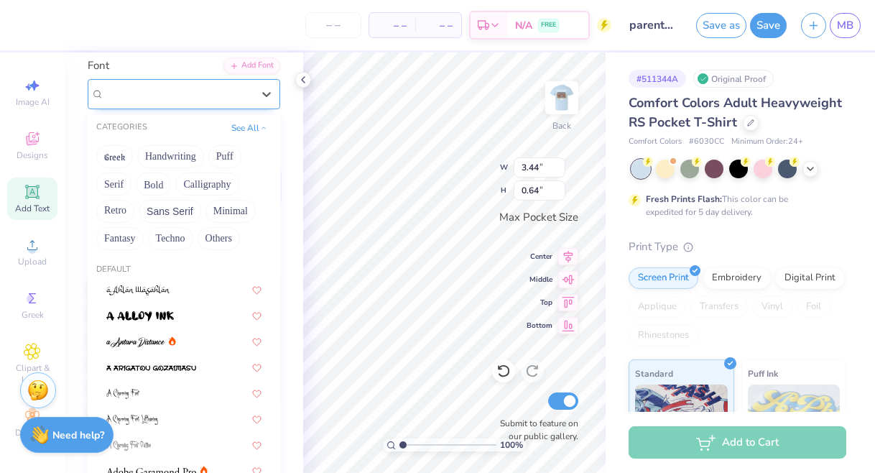
scroll to position [4002, 0]
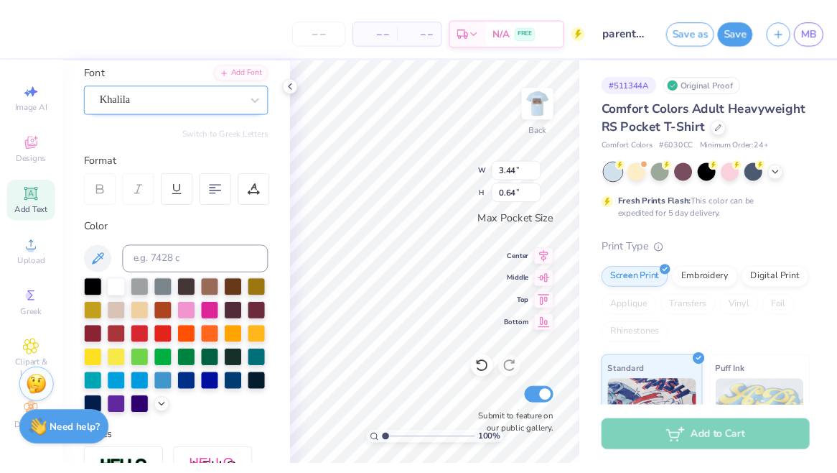
scroll to position [0, 3]
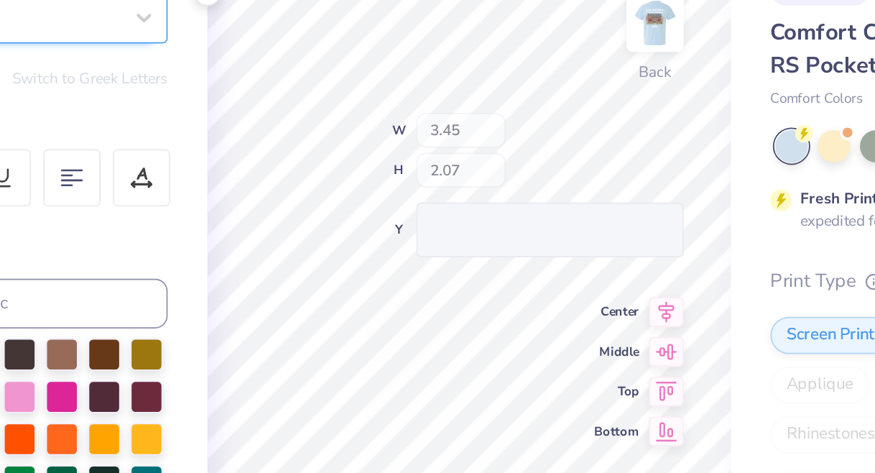
click at [303, 104] on div "100 % Back W 3.45 H 2.07 Y Center Middle Top Bottom Submit to feature on our pu…" at bounding box center [454, 262] width 302 height 420
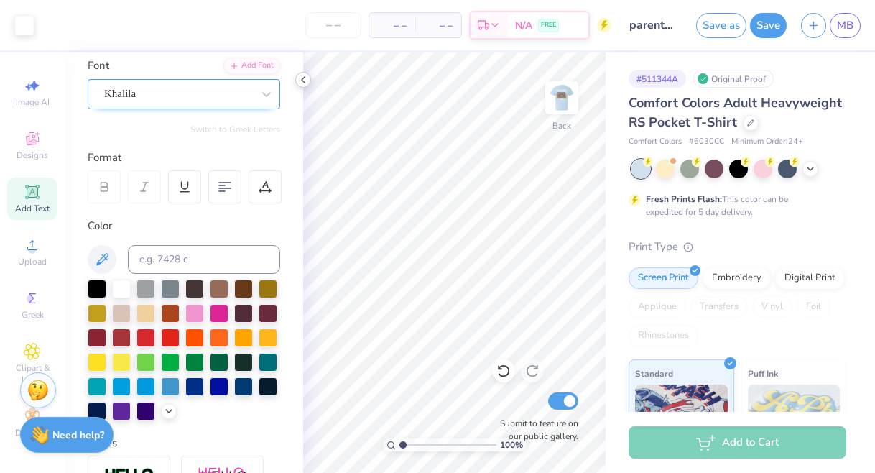
click at [307, 81] on icon at bounding box center [302, 79] width 11 height 11
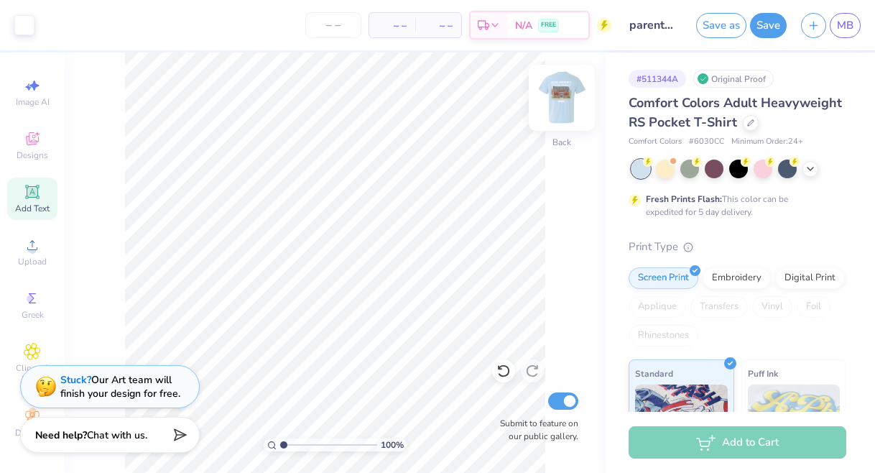
click at [550, 92] on img at bounding box center [561, 97] width 57 height 57
click at [550, 92] on img at bounding box center [561, 97] width 29 height 29
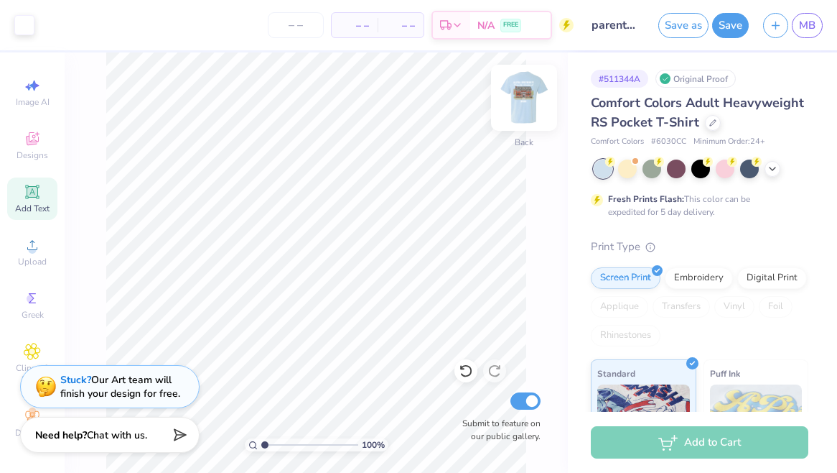
click at [536, 105] on img at bounding box center [523, 97] width 57 height 57
click at [525, 115] on img at bounding box center [523, 97] width 57 height 57
click at [525, 106] on img at bounding box center [523, 97] width 57 height 57
